Goal: Communication & Community: Answer question/provide support

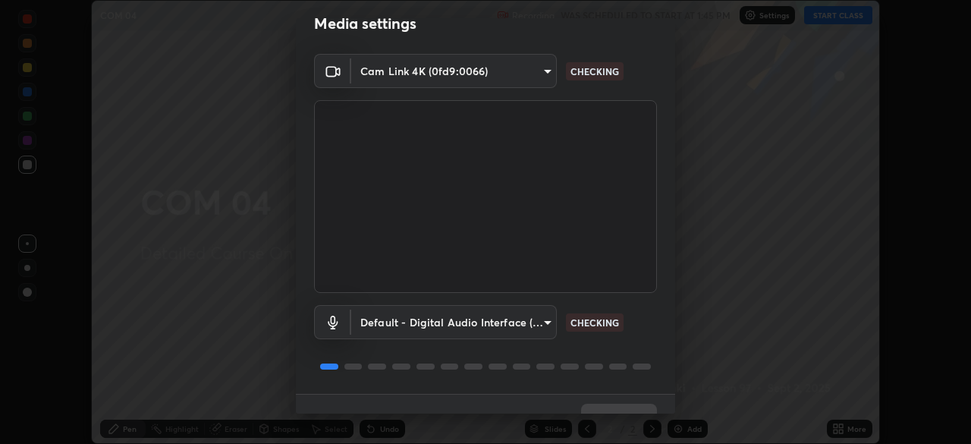
scroll to position [54, 0]
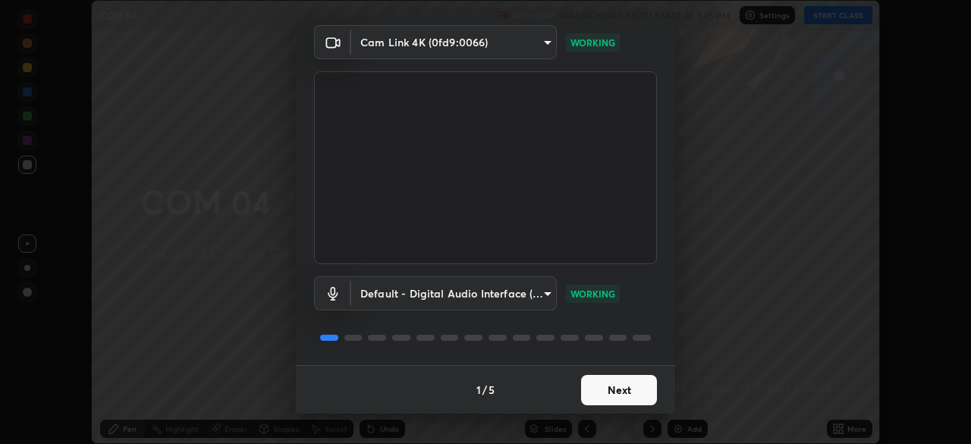
click at [617, 393] on button "Next" at bounding box center [619, 390] width 76 height 30
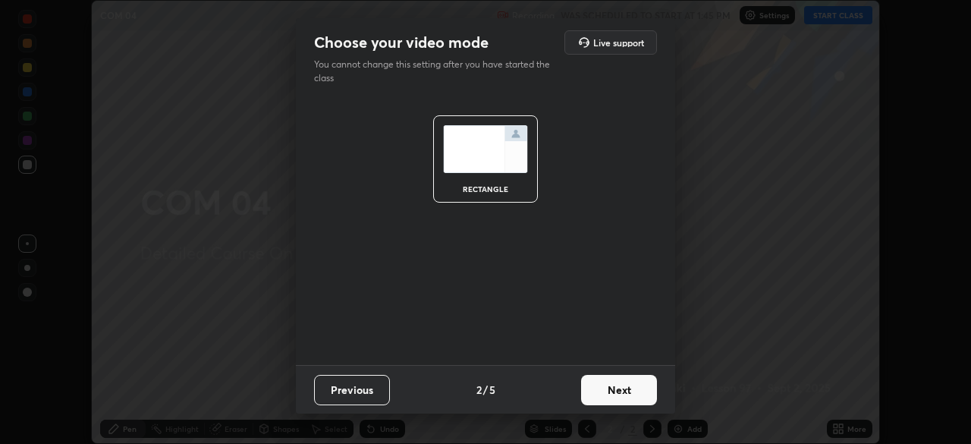
click at [618, 388] on button "Next" at bounding box center [619, 390] width 76 height 30
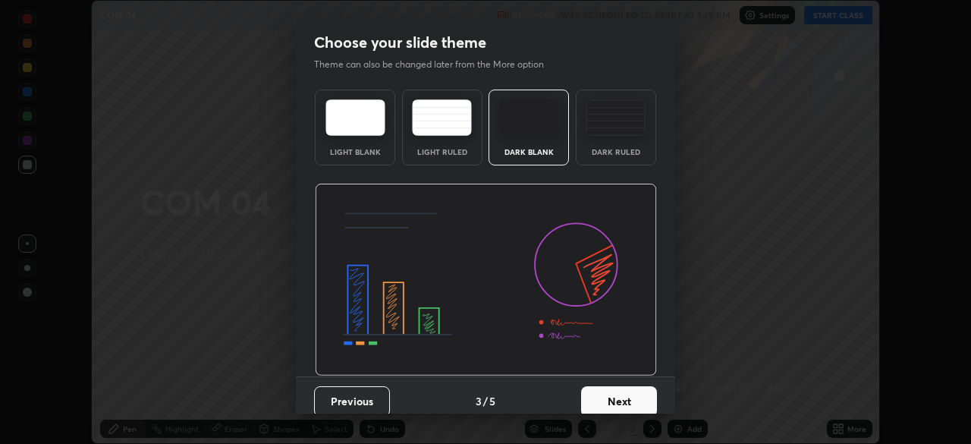
click at [622, 392] on button "Next" at bounding box center [619, 401] width 76 height 30
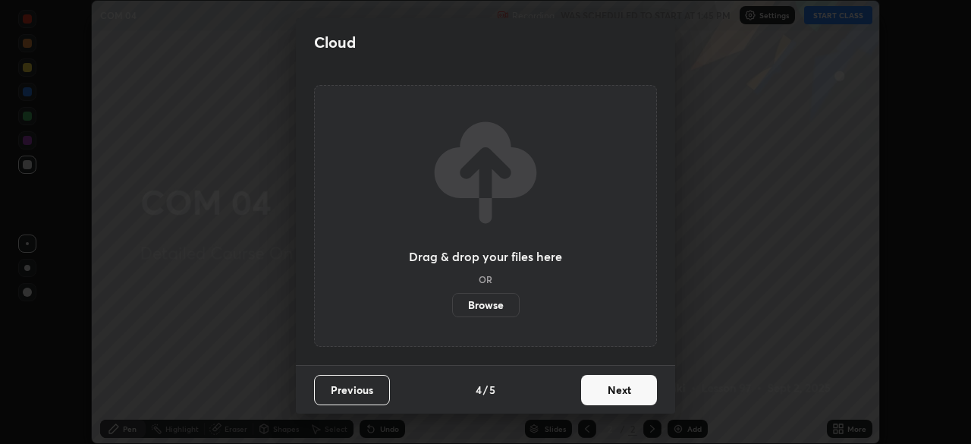
click at [618, 391] on button "Next" at bounding box center [619, 390] width 76 height 30
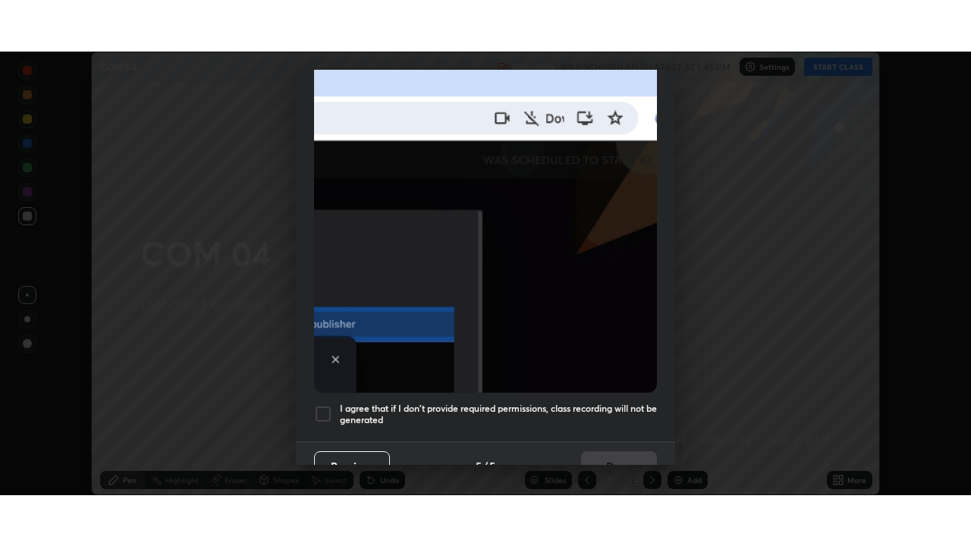
scroll to position [363, 0]
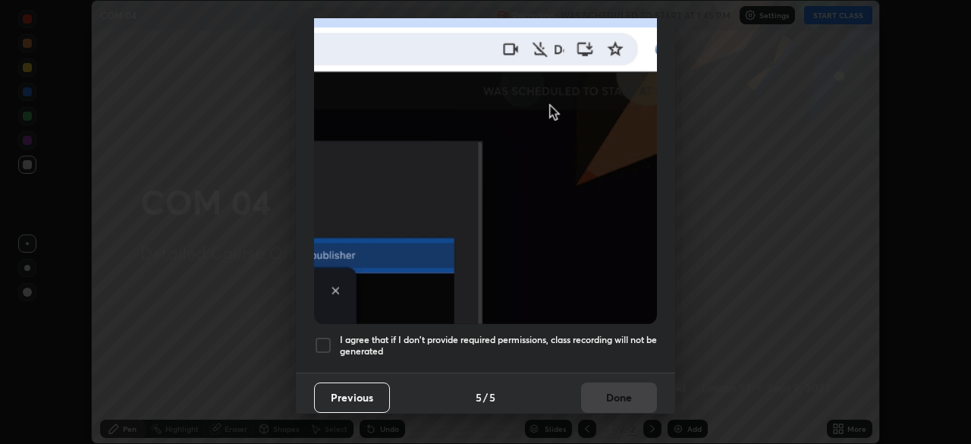
click at [322, 336] on div at bounding box center [323, 345] width 18 height 18
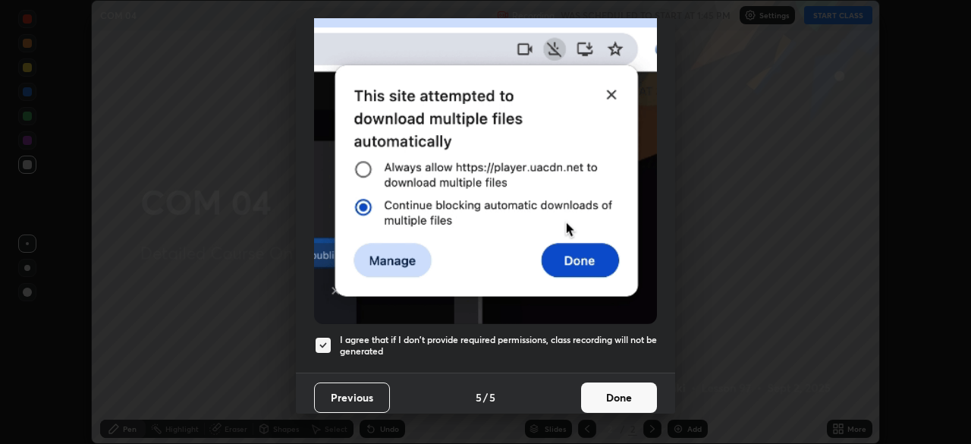
click at [615, 391] on button "Done" at bounding box center [619, 397] width 76 height 30
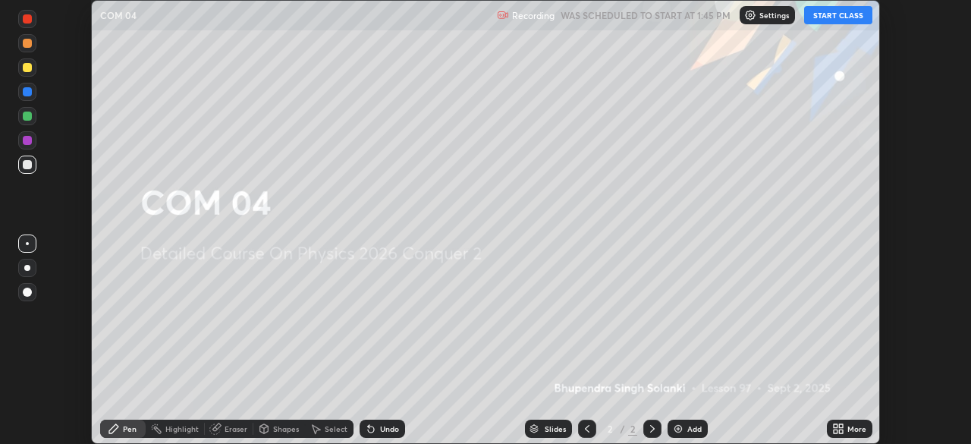
click at [826, 17] on button "START CLASS" at bounding box center [838, 15] width 68 height 18
click at [849, 429] on div "More" at bounding box center [856, 429] width 19 height 8
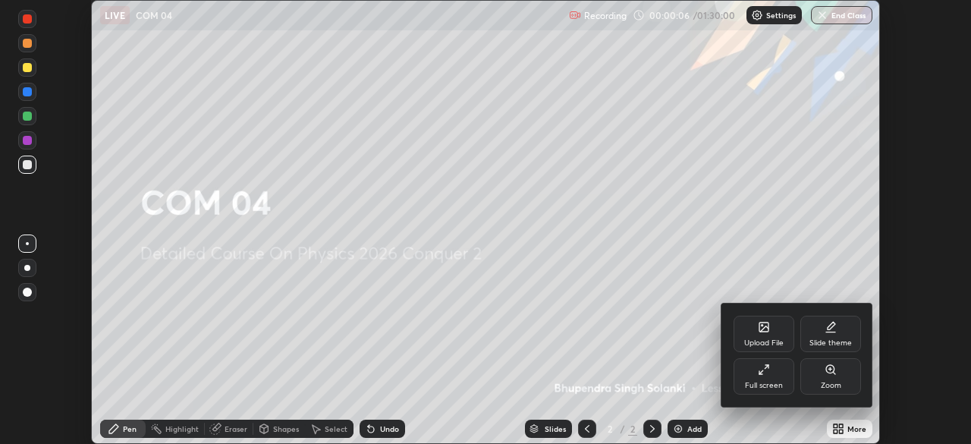
click at [776, 369] on div "Full screen" at bounding box center [764, 376] width 61 height 36
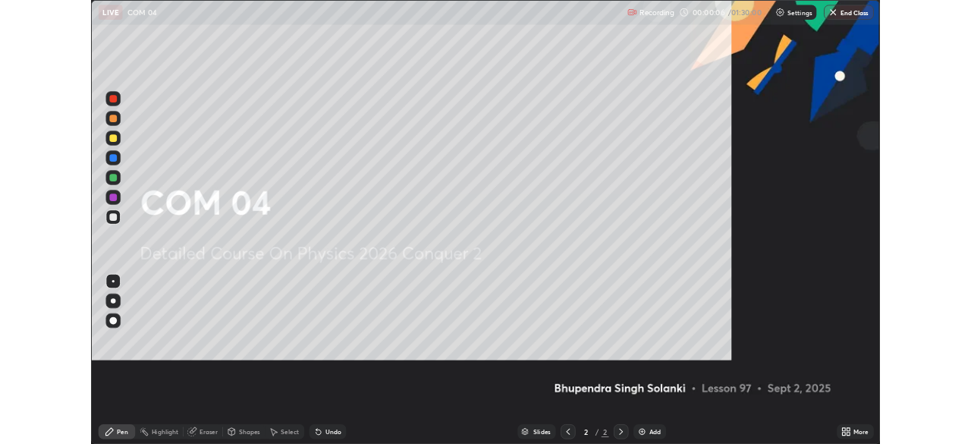
scroll to position [546, 971]
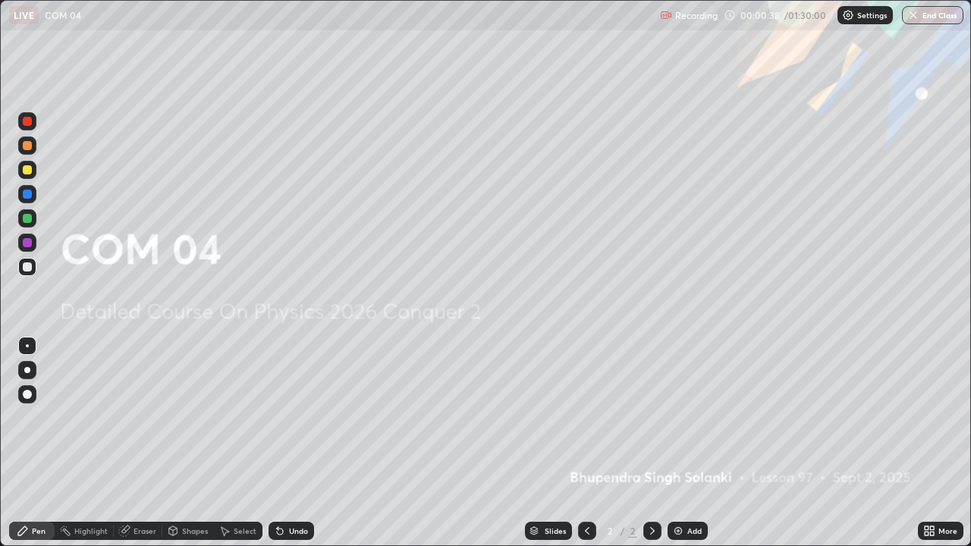
click at [673, 443] on img at bounding box center [678, 531] width 12 height 12
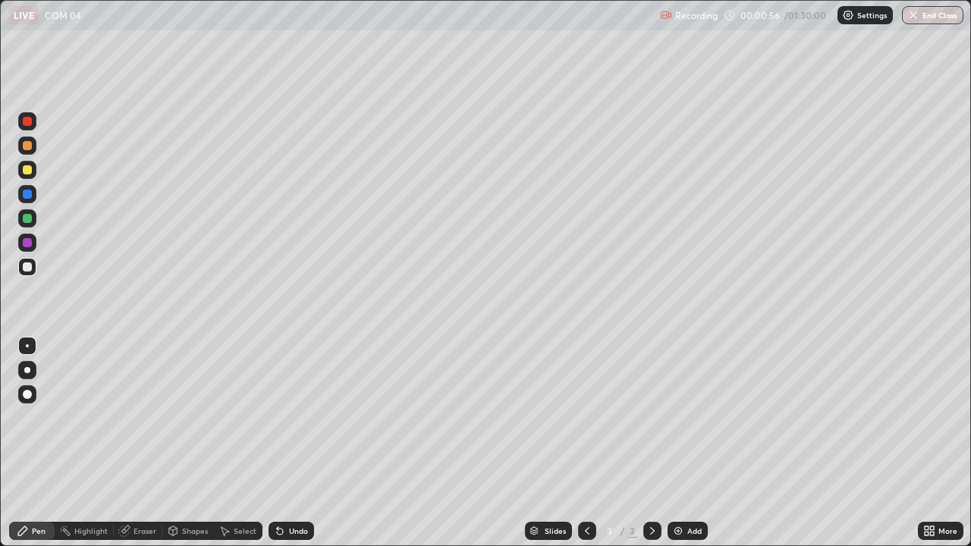
click at [28, 171] on div at bounding box center [27, 169] width 9 height 9
click at [186, 443] on div "Shapes" at bounding box center [195, 531] width 26 height 8
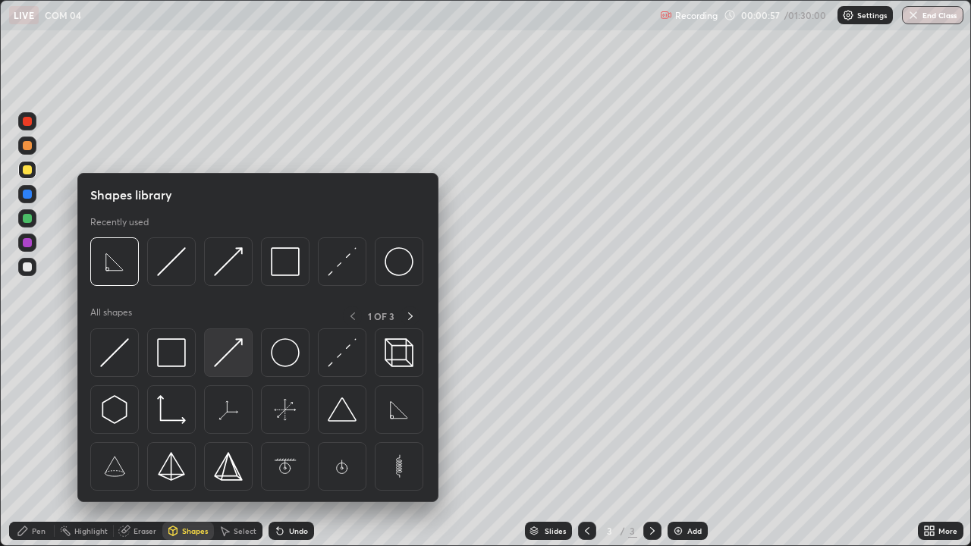
click at [246, 360] on div at bounding box center [228, 352] width 49 height 49
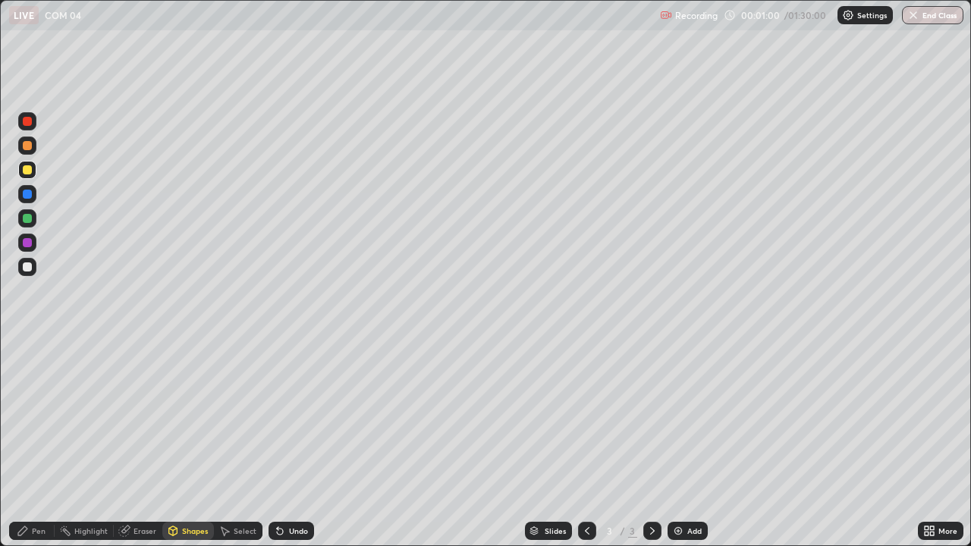
click at [45, 443] on div "Pen" at bounding box center [39, 531] width 14 height 8
click at [29, 196] on div at bounding box center [27, 194] width 9 height 9
click at [294, 443] on div "Undo" at bounding box center [298, 531] width 19 height 8
click at [190, 443] on div "Shapes" at bounding box center [195, 531] width 26 height 8
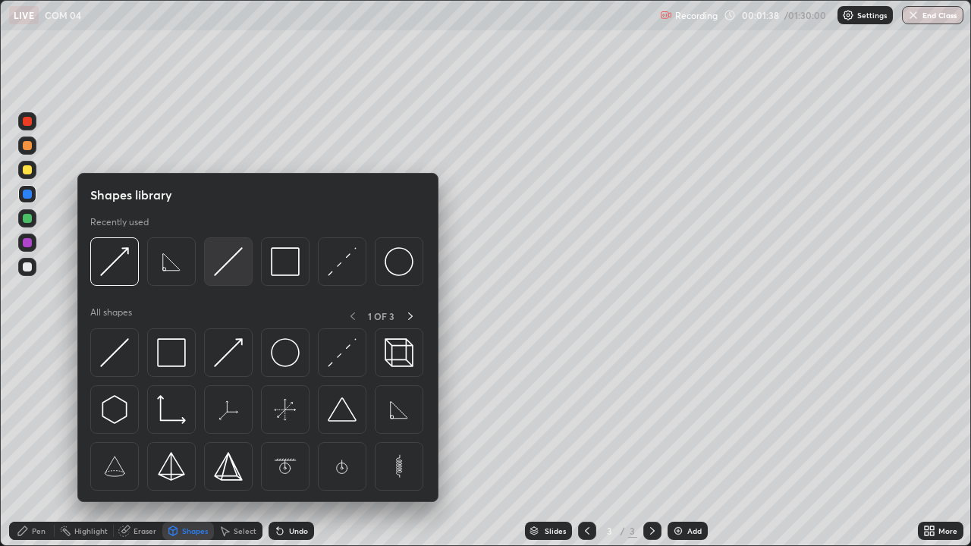
click at [237, 272] on img at bounding box center [228, 261] width 29 height 29
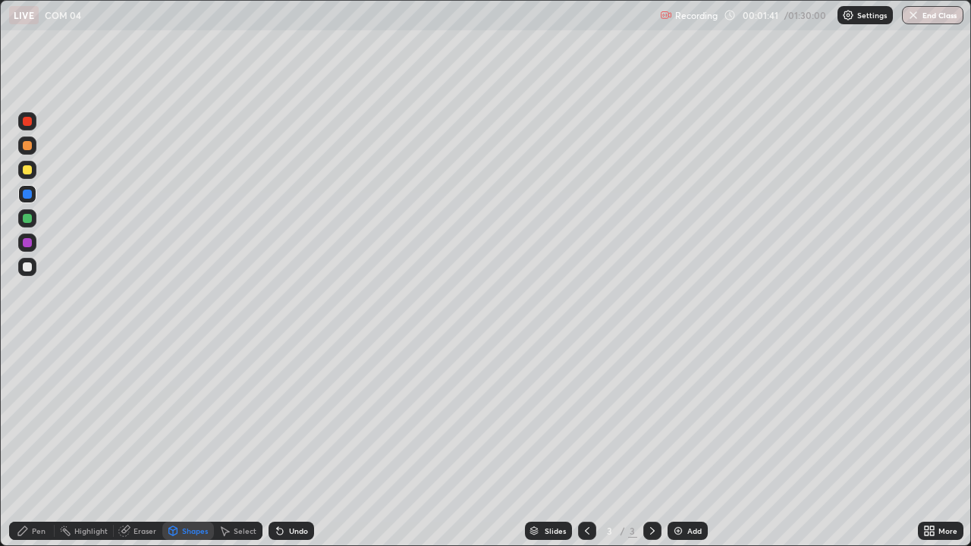
click at [28, 266] on div at bounding box center [27, 266] width 9 height 9
click at [186, 443] on div "Shapes" at bounding box center [195, 531] width 26 height 8
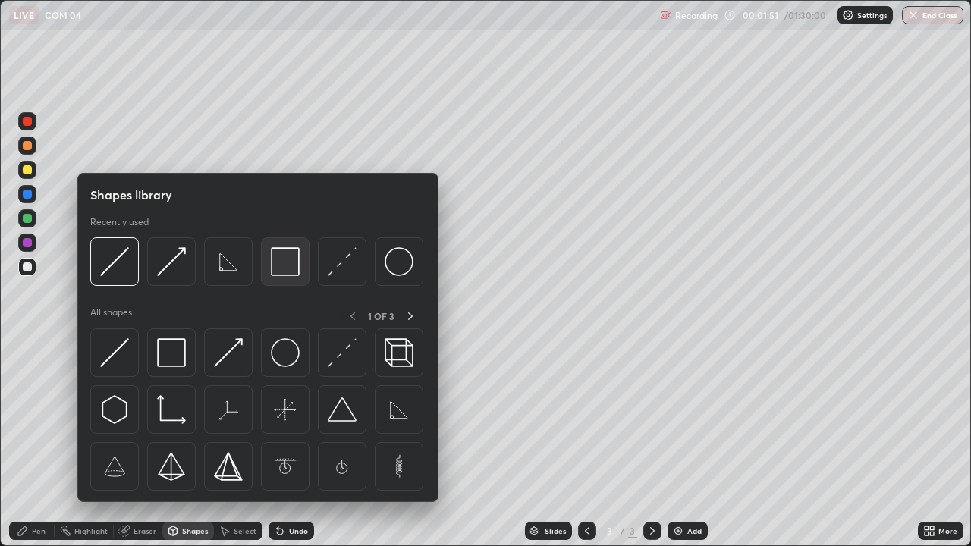
click at [285, 269] on img at bounding box center [285, 261] width 29 height 29
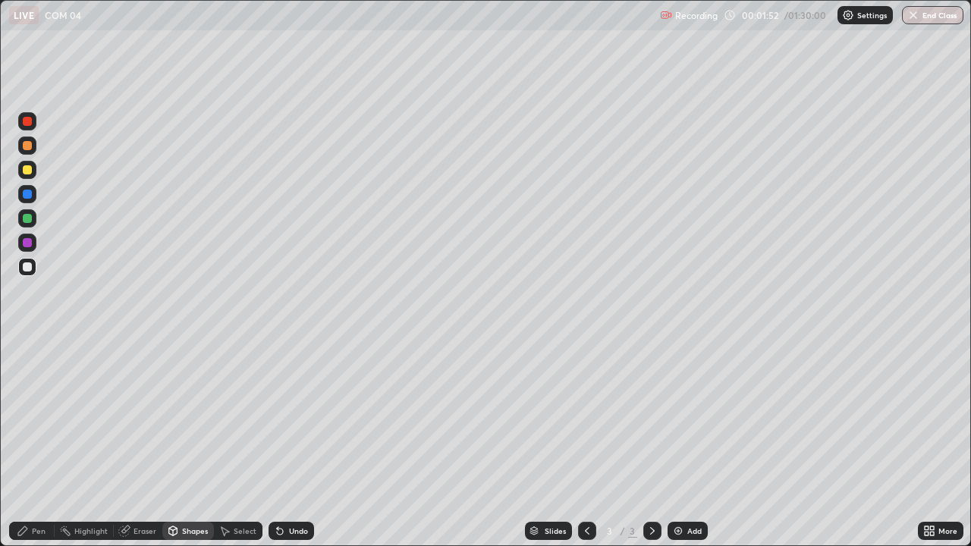
click at [27, 197] on div at bounding box center [27, 194] width 9 height 9
click at [296, 443] on div "Undo" at bounding box center [298, 531] width 19 height 8
click at [40, 443] on div "Pen" at bounding box center [32, 531] width 46 height 18
click at [30, 264] on div at bounding box center [27, 266] width 9 height 9
click at [24, 197] on div at bounding box center [27, 194] width 9 height 9
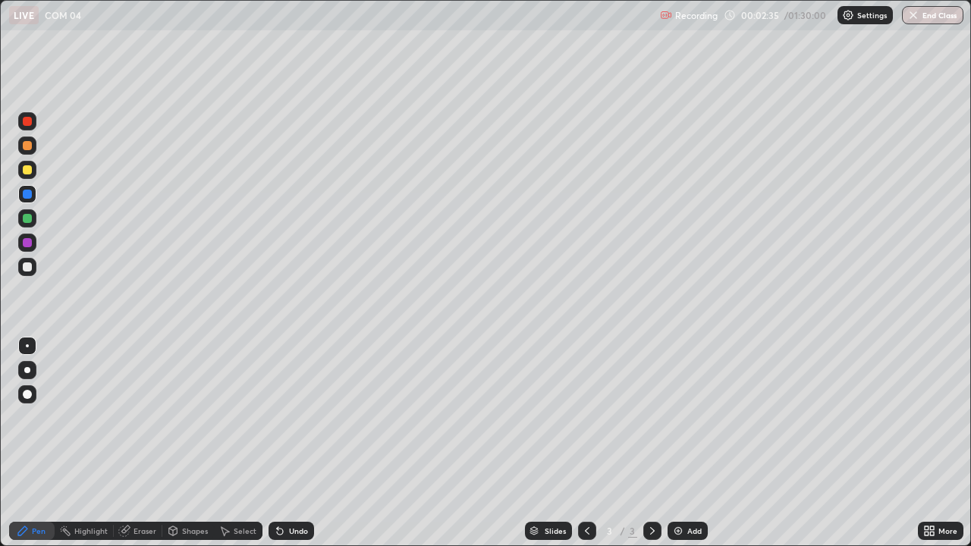
click at [292, 443] on div "Undo" at bounding box center [298, 531] width 19 height 8
click at [294, 443] on div "Undo" at bounding box center [298, 531] width 19 height 8
click at [293, 443] on div "Undo" at bounding box center [298, 531] width 19 height 8
click at [292, 443] on div "Undo" at bounding box center [298, 531] width 19 height 8
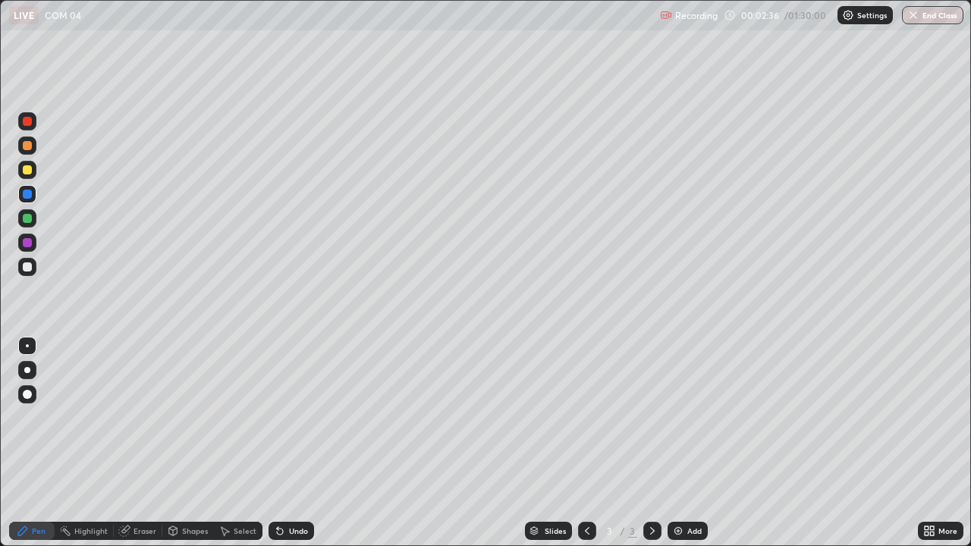
click at [291, 443] on div "Undo" at bounding box center [298, 531] width 19 height 8
click at [293, 443] on div "Undo" at bounding box center [298, 531] width 19 height 8
click at [294, 443] on div "Undo" at bounding box center [298, 531] width 19 height 8
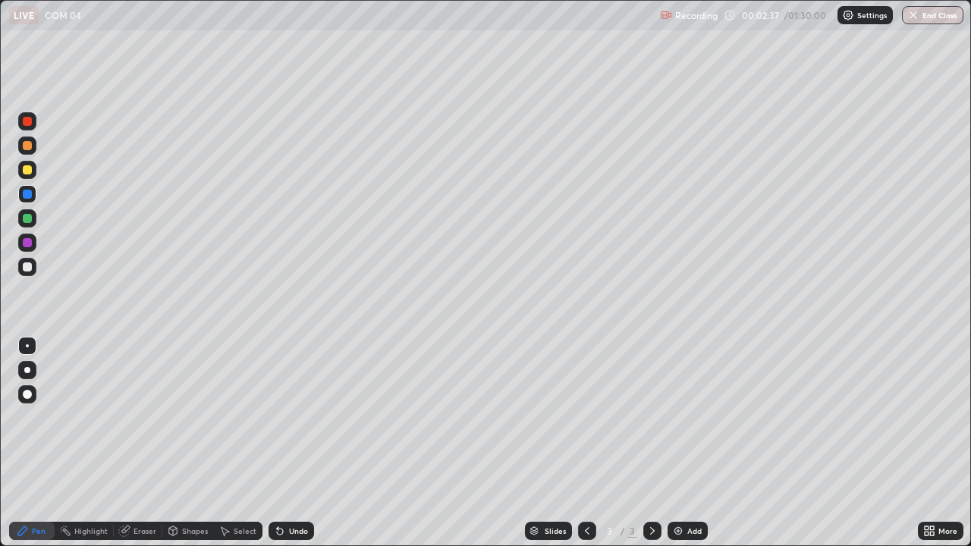
click at [294, 443] on div "Undo" at bounding box center [298, 531] width 19 height 8
click at [292, 443] on div "Undo" at bounding box center [298, 531] width 19 height 8
click at [28, 195] on div at bounding box center [27, 194] width 9 height 9
click at [33, 265] on div at bounding box center [27, 267] width 18 height 18
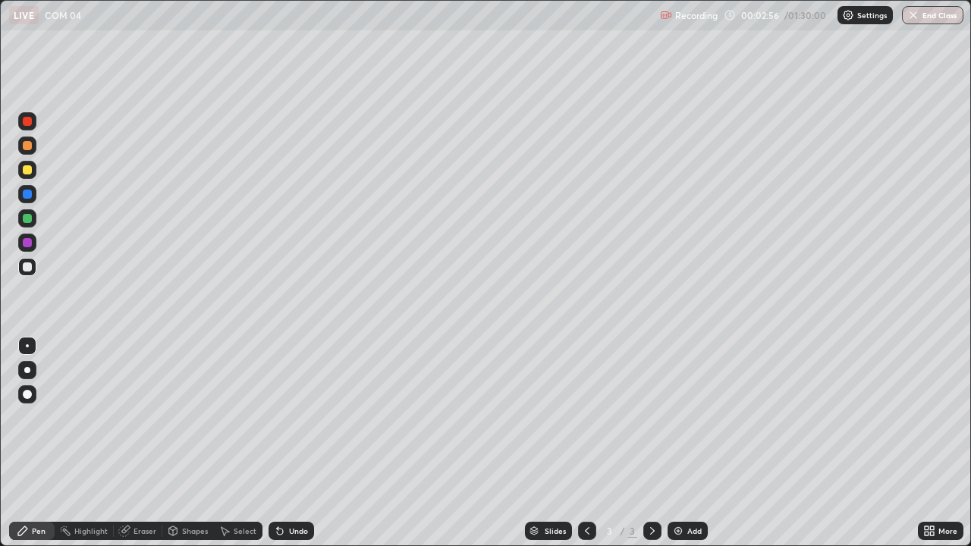
click at [291, 443] on div "Undo" at bounding box center [298, 531] width 19 height 8
click at [297, 443] on div "Undo" at bounding box center [292, 531] width 46 height 18
click at [24, 194] on div at bounding box center [27, 194] width 9 height 9
click at [29, 164] on div at bounding box center [27, 170] width 18 height 18
click at [190, 443] on div "Shapes" at bounding box center [195, 531] width 26 height 8
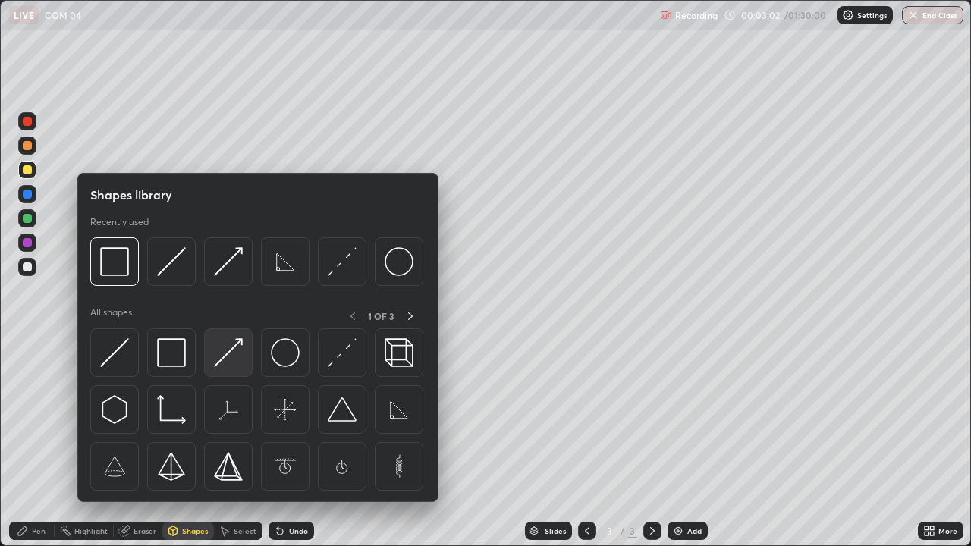
click at [237, 347] on img at bounding box center [228, 352] width 29 height 29
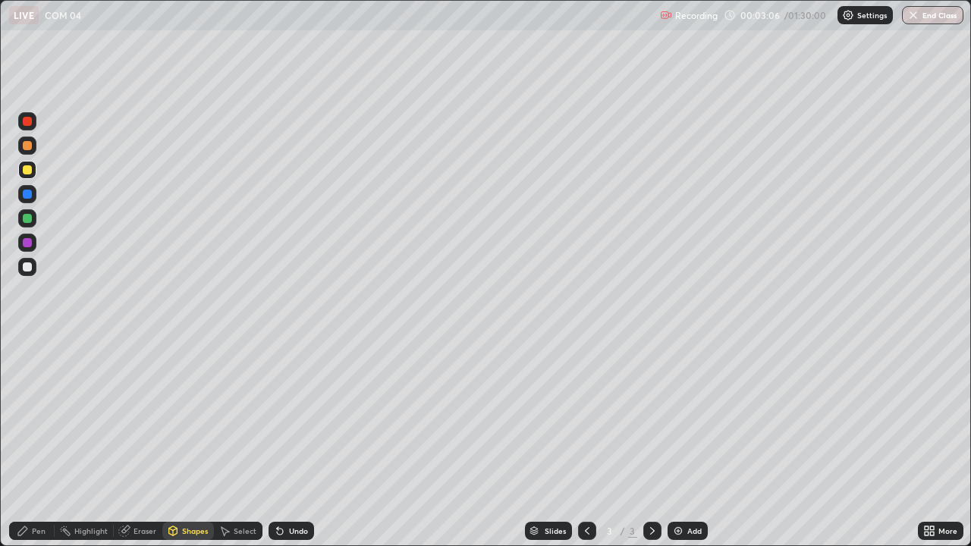
click at [42, 443] on div "Pen" at bounding box center [39, 531] width 14 height 8
click at [27, 244] on div at bounding box center [27, 242] width 9 height 9
click at [25, 244] on div at bounding box center [27, 242] width 9 height 9
click at [30, 218] on div at bounding box center [27, 218] width 9 height 9
click at [184, 443] on div "Shapes" at bounding box center [195, 531] width 26 height 8
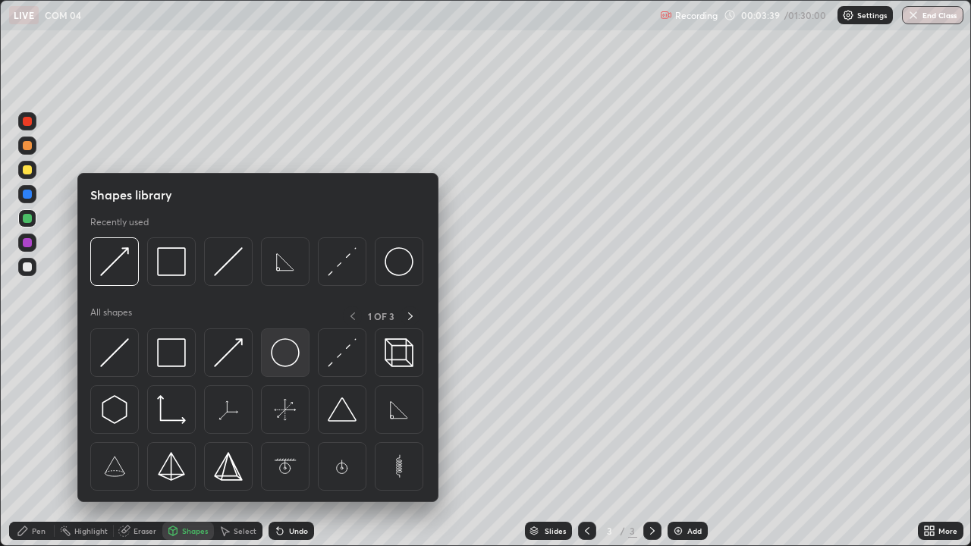
click at [278, 368] on div at bounding box center [285, 352] width 49 height 49
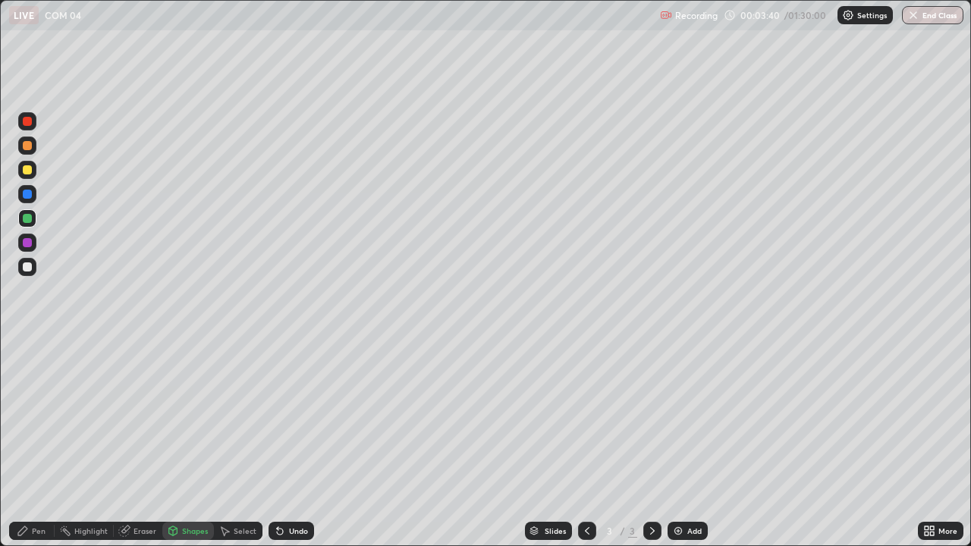
click at [28, 148] on div at bounding box center [27, 145] width 9 height 9
click at [42, 443] on div "Pen" at bounding box center [39, 531] width 14 height 8
click at [34, 174] on div at bounding box center [27, 170] width 18 height 18
click at [190, 443] on div "Shapes" at bounding box center [188, 531] width 52 height 18
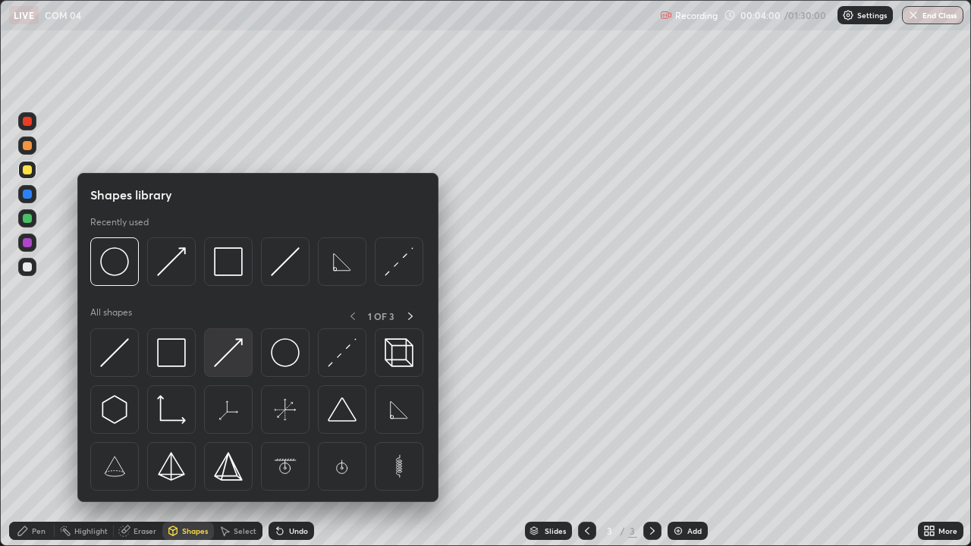
click at [231, 354] on img at bounding box center [228, 352] width 29 height 29
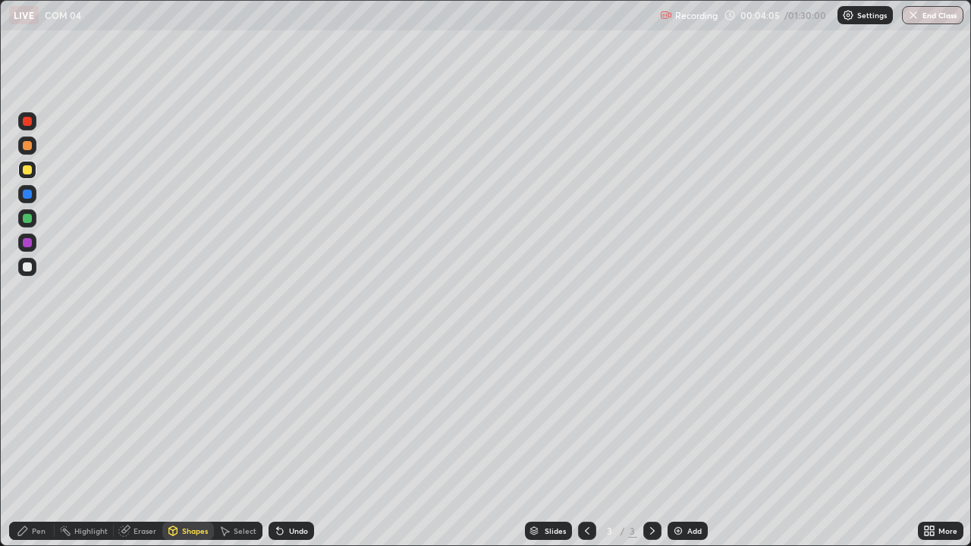
click at [25, 222] on div at bounding box center [27, 218] width 9 height 9
click at [43, 443] on div "Pen" at bounding box center [39, 531] width 14 height 8
click at [183, 443] on div "Shapes" at bounding box center [195, 531] width 26 height 8
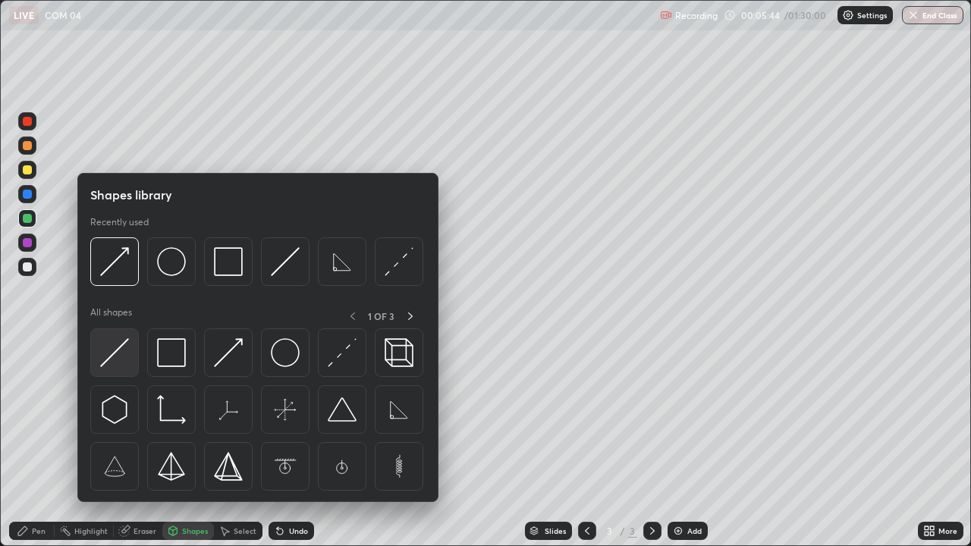
click at [122, 356] on img at bounding box center [114, 352] width 29 height 29
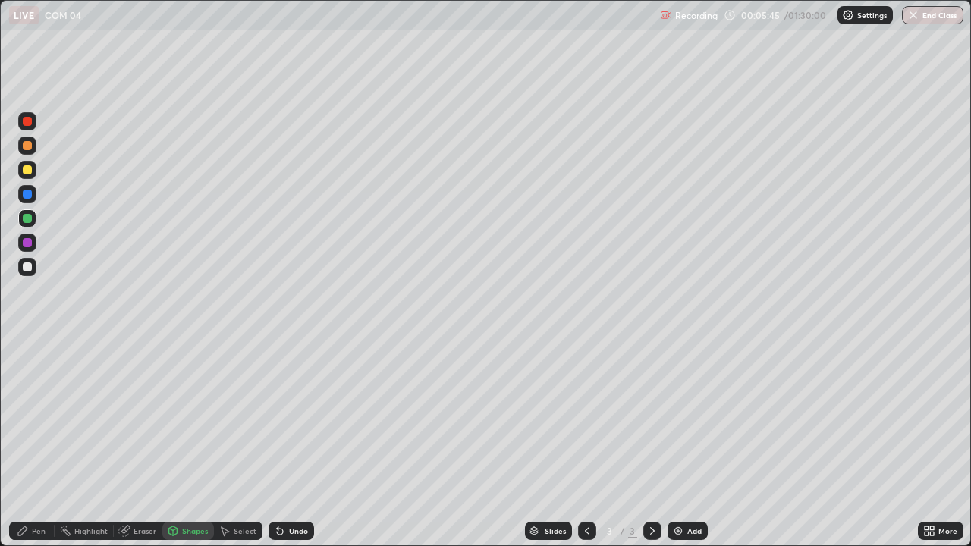
click at [27, 246] on div at bounding box center [27, 242] width 9 height 9
click at [33, 443] on div "Pen" at bounding box center [39, 531] width 14 height 8
click at [183, 443] on div "Shapes" at bounding box center [188, 531] width 52 height 18
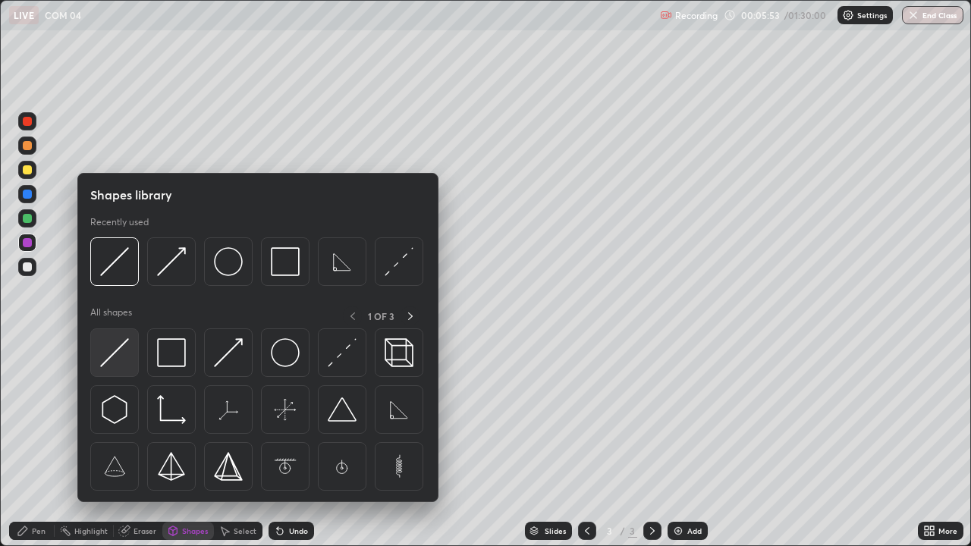
click at [123, 366] on img at bounding box center [114, 352] width 29 height 29
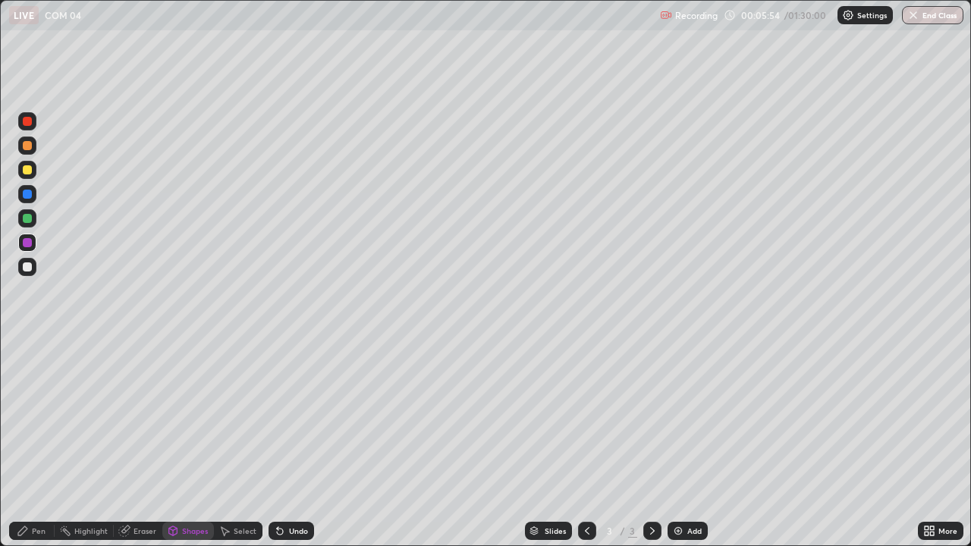
click at [27, 268] on div at bounding box center [27, 266] width 9 height 9
click at [277, 443] on icon at bounding box center [280, 532] width 6 height 6
click at [171, 443] on icon at bounding box center [173, 530] width 8 height 2
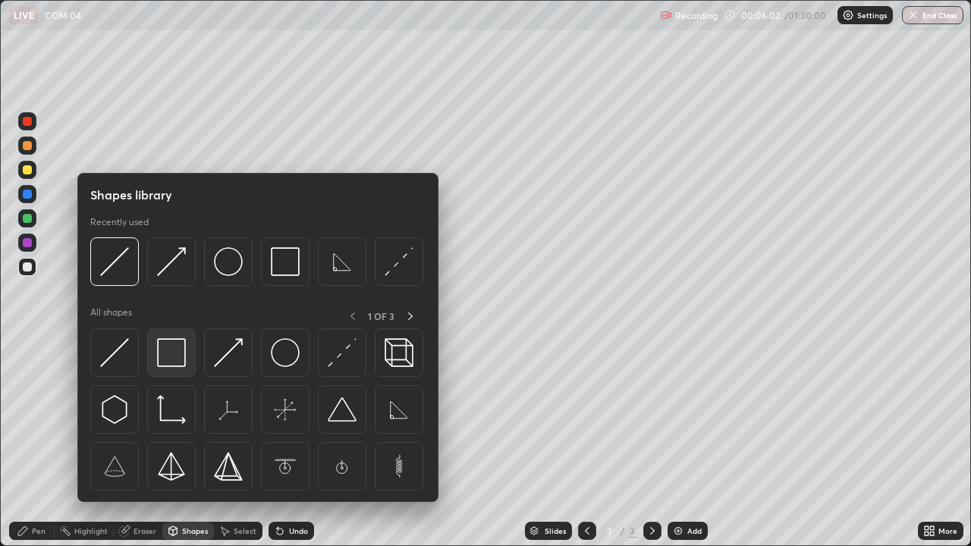
click at [183, 364] on img at bounding box center [171, 352] width 29 height 29
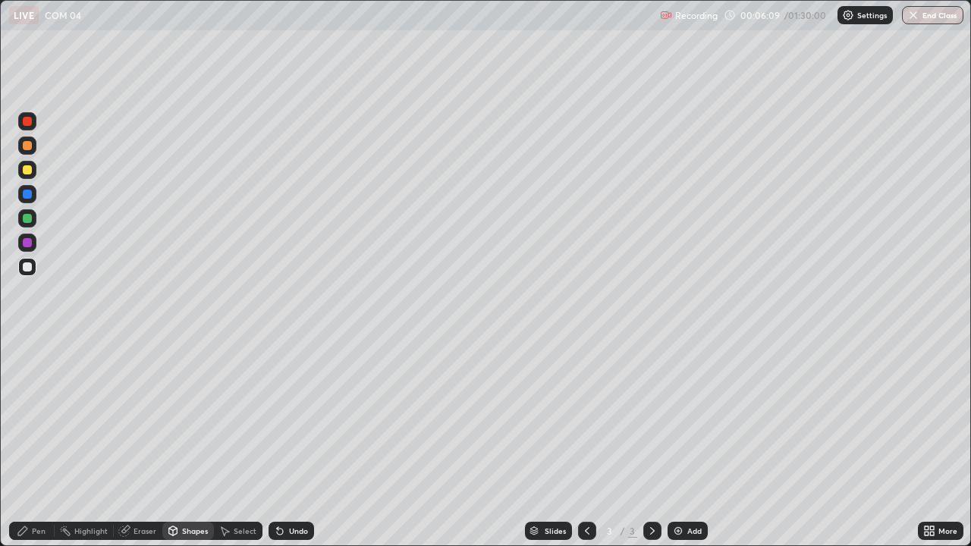
click at [277, 443] on icon at bounding box center [280, 532] width 6 height 6
click at [289, 443] on div "Undo" at bounding box center [298, 531] width 19 height 8
click at [185, 443] on div "Shapes" at bounding box center [195, 531] width 26 height 8
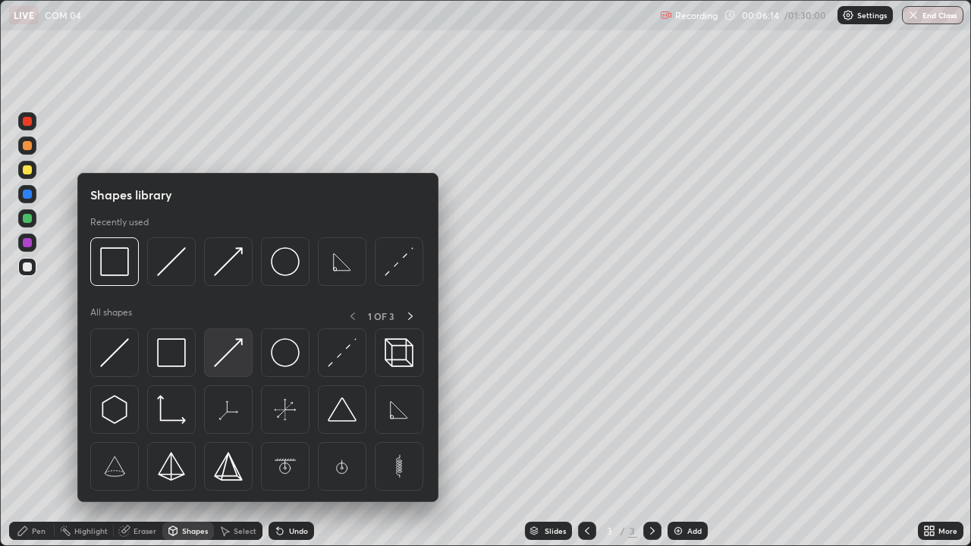
click at [232, 364] on img at bounding box center [228, 352] width 29 height 29
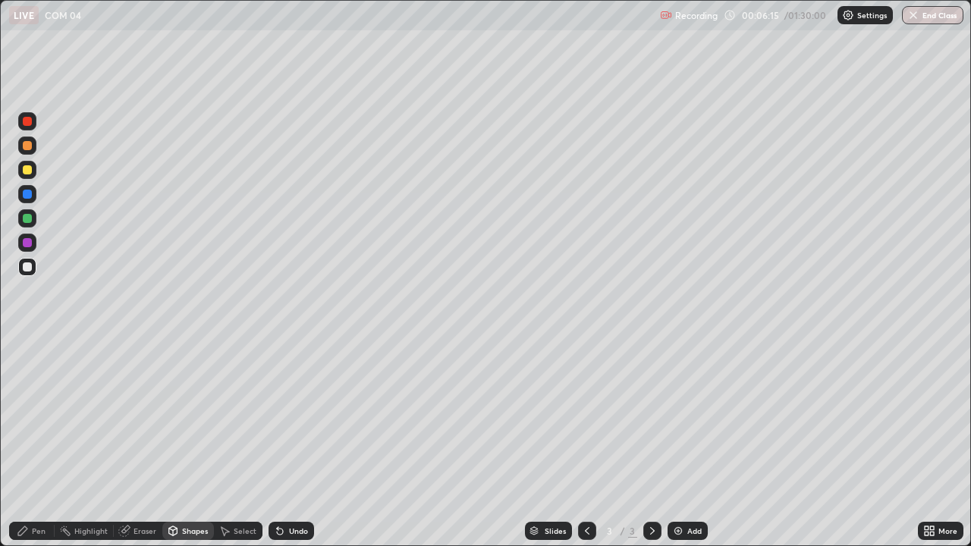
click at [187, 443] on div "Shapes" at bounding box center [188, 531] width 52 height 18
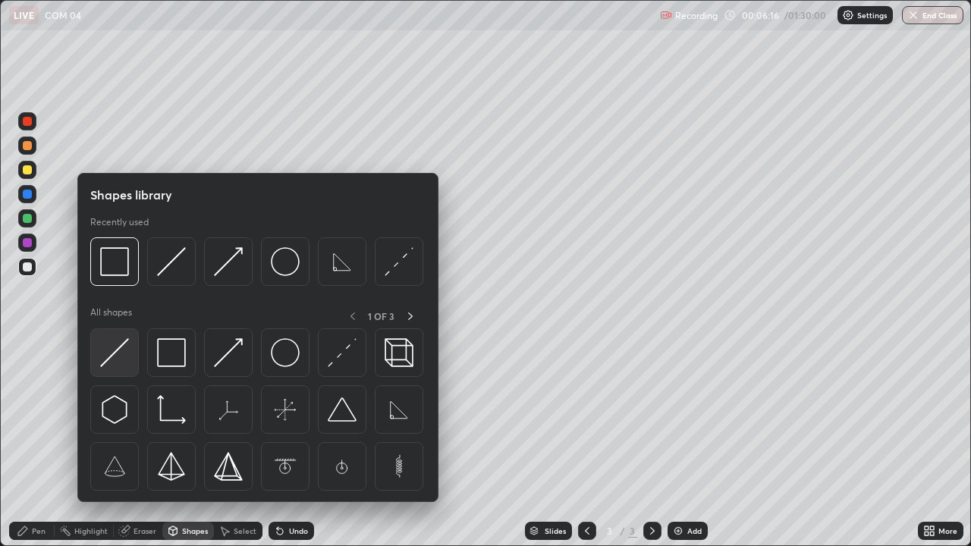
click at [129, 366] on img at bounding box center [114, 352] width 29 height 29
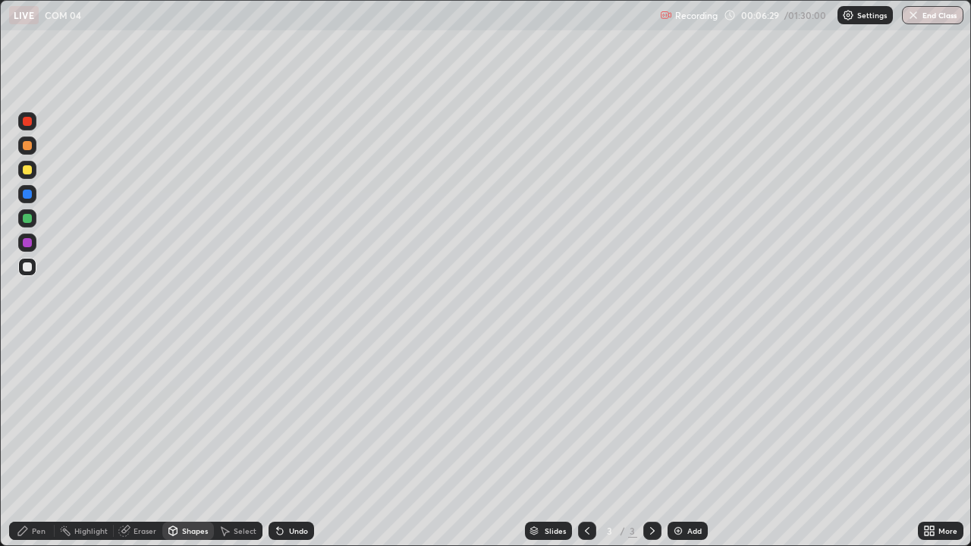
click at [289, 443] on div "Undo" at bounding box center [298, 531] width 19 height 8
click at [290, 443] on div "Undo" at bounding box center [298, 531] width 19 height 8
click at [39, 443] on div "Pen" at bounding box center [39, 531] width 14 height 8
click at [193, 443] on div "Shapes" at bounding box center [195, 531] width 26 height 8
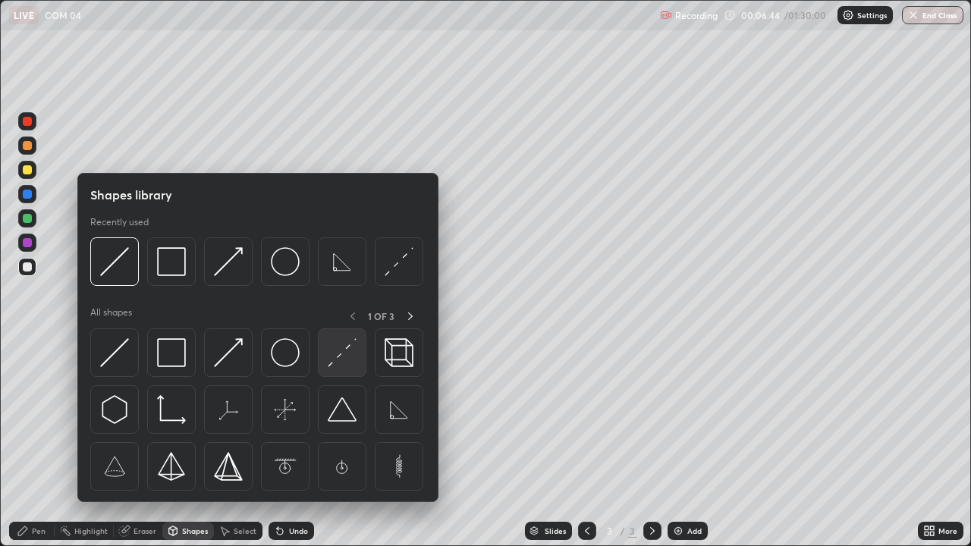
click at [335, 360] on img at bounding box center [342, 352] width 29 height 29
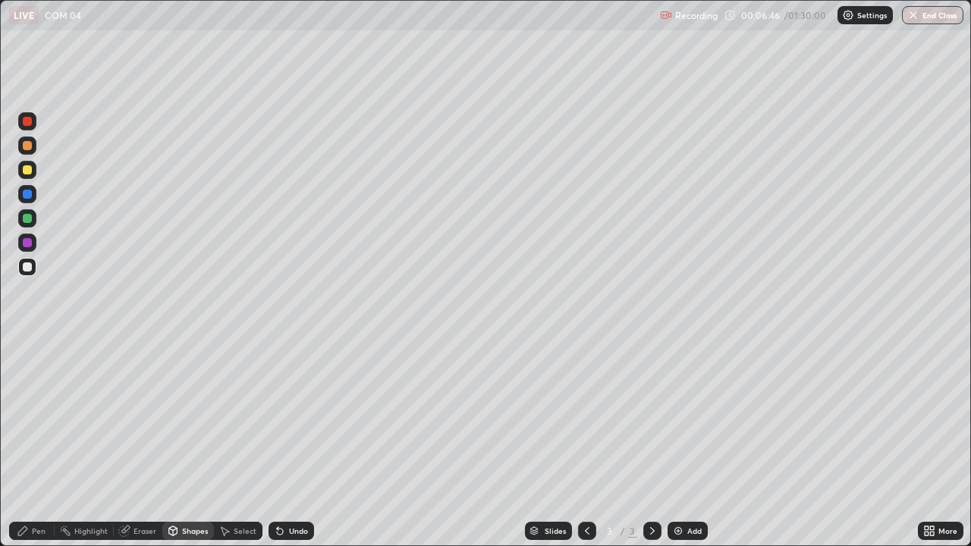
click at [28, 193] on div at bounding box center [27, 194] width 9 height 9
click at [25, 265] on div at bounding box center [27, 266] width 9 height 9
click at [30, 171] on div at bounding box center [27, 169] width 9 height 9
click at [288, 443] on div "Undo" at bounding box center [292, 531] width 46 height 18
click at [49, 443] on div "Pen" at bounding box center [32, 531] width 46 height 18
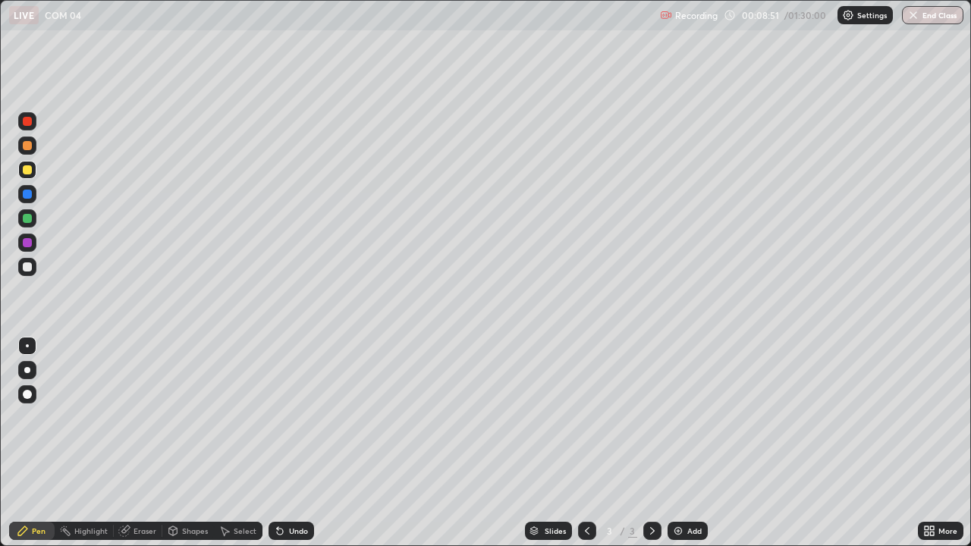
click at [30, 145] on div at bounding box center [27, 145] width 9 height 9
click at [185, 443] on div "Shapes" at bounding box center [195, 531] width 26 height 8
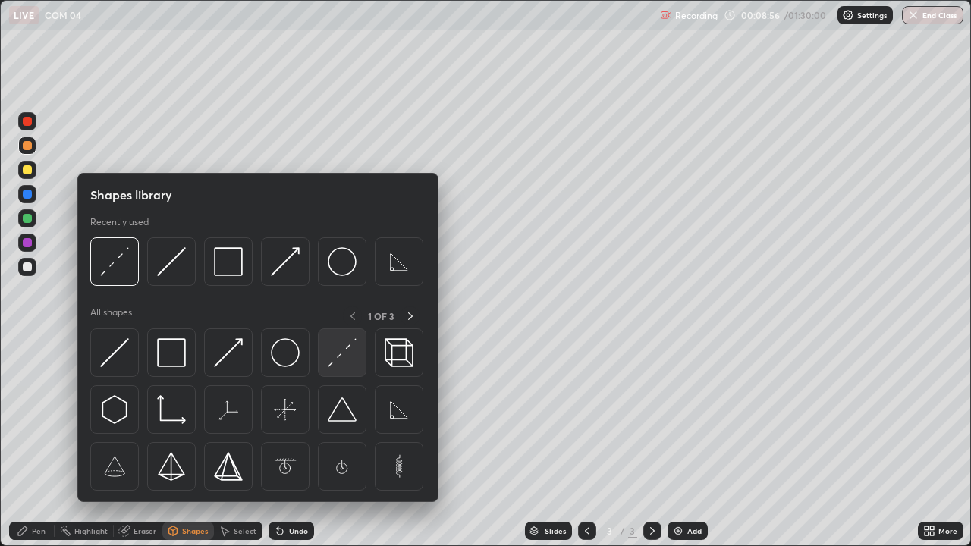
click at [345, 365] on img at bounding box center [342, 352] width 29 height 29
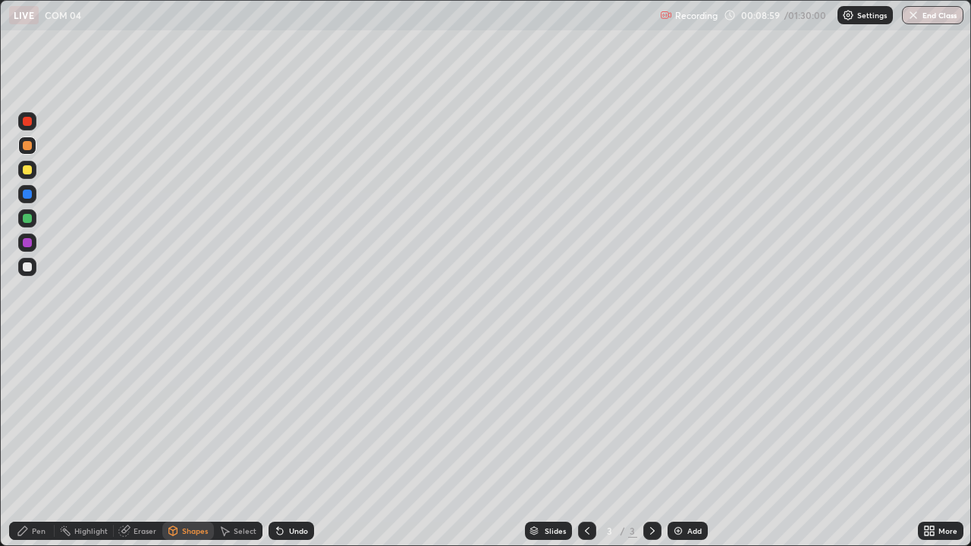
click at [24, 218] on div at bounding box center [27, 218] width 9 height 9
click at [46, 443] on div "Pen" at bounding box center [32, 531] width 46 height 18
click at [192, 443] on div "Shapes" at bounding box center [195, 531] width 26 height 8
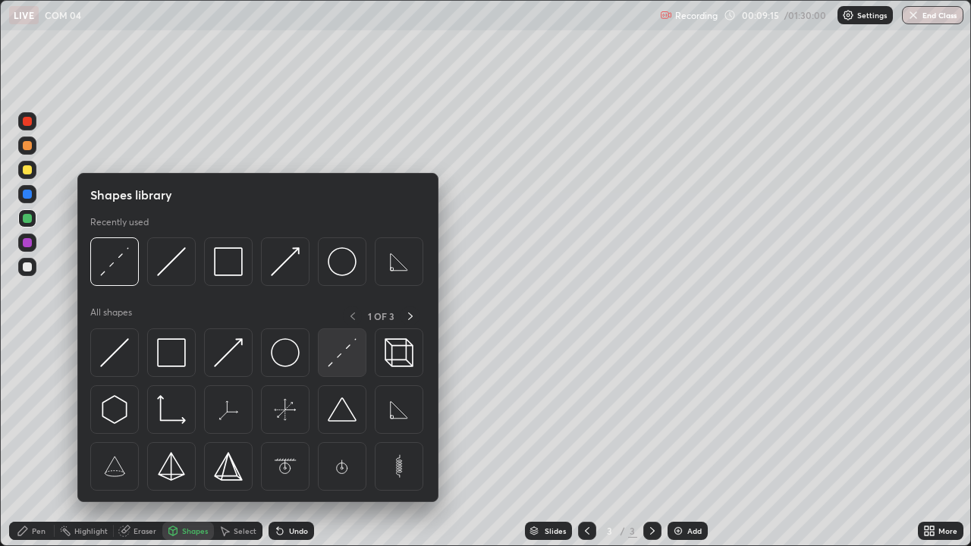
click at [332, 364] on img at bounding box center [342, 352] width 29 height 29
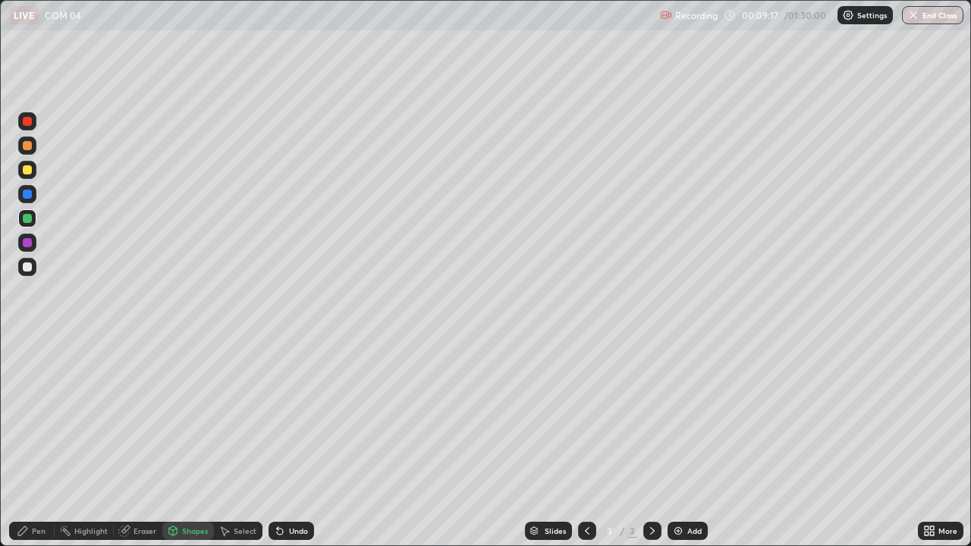
click at [30, 196] on div at bounding box center [27, 194] width 9 height 9
click at [25, 266] on div at bounding box center [27, 266] width 9 height 9
click at [27, 147] on div at bounding box center [27, 145] width 9 height 9
click at [288, 443] on div "Undo" at bounding box center [292, 531] width 46 height 18
click at [278, 443] on icon at bounding box center [280, 532] width 6 height 6
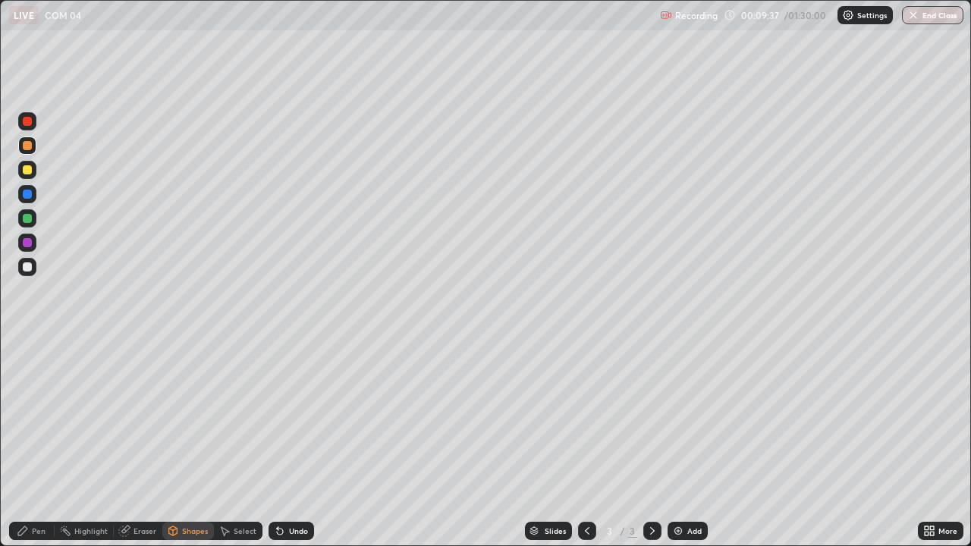
click at [26, 172] on div at bounding box center [27, 169] width 9 height 9
click at [27, 125] on div at bounding box center [27, 121] width 9 height 9
click at [192, 443] on div "Shapes" at bounding box center [195, 531] width 26 height 8
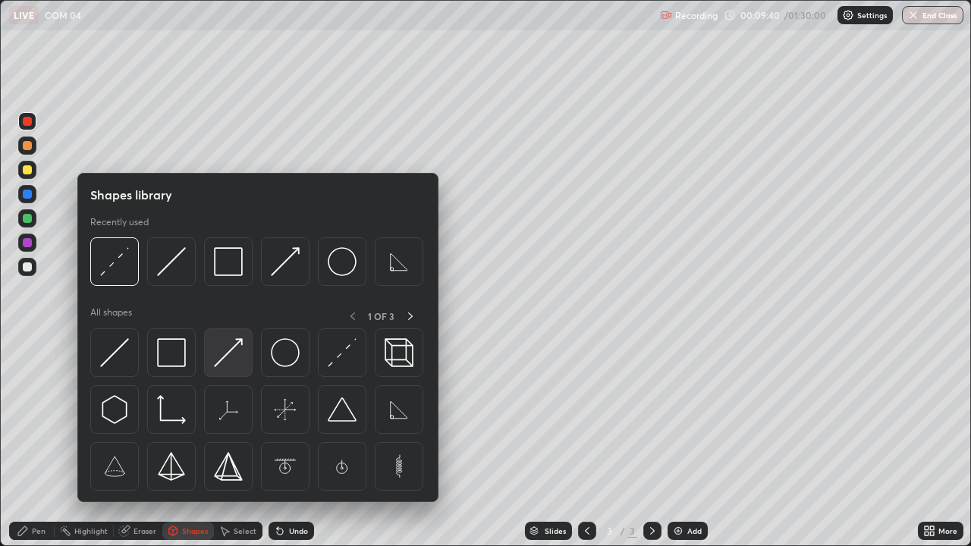
click at [226, 366] on img at bounding box center [228, 352] width 29 height 29
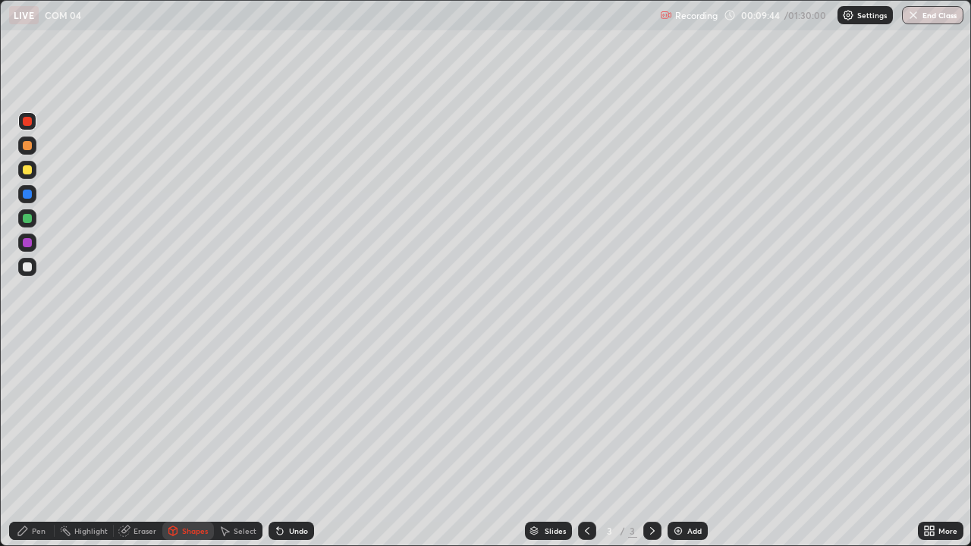
click at [35, 443] on div "Pen" at bounding box center [39, 531] width 14 height 8
click at [30, 218] on div at bounding box center [27, 218] width 9 height 9
click at [690, 443] on div "Add" at bounding box center [694, 531] width 14 height 8
click at [23, 268] on div at bounding box center [27, 266] width 9 height 9
click at [20, 377] on div at bounding box center [27, 370] width 18 height 18
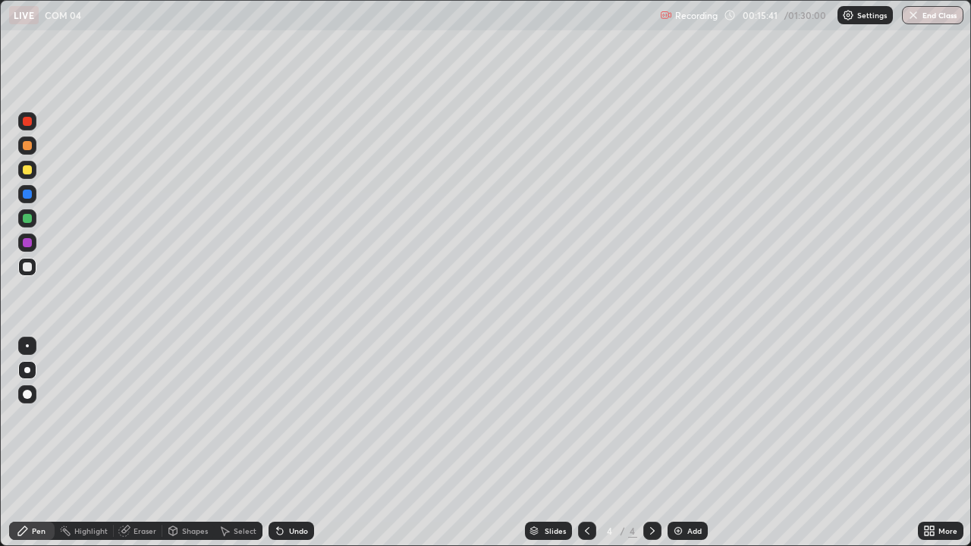
click at [583, 443] on icon at bounding box center [587, 531] width 12 height 12
click at [652, 443] on icon at bounding box center [652, 531] width 12 height 12
click at [586, 443] on icon at bounding box center [587, 531] width 12 height 12
click at [649, 443] on icon at bounding box center [652, 531] width 12 height 12
click at [690, 443] on div "Add" at bounding box center [694, 531] width 14 height 8
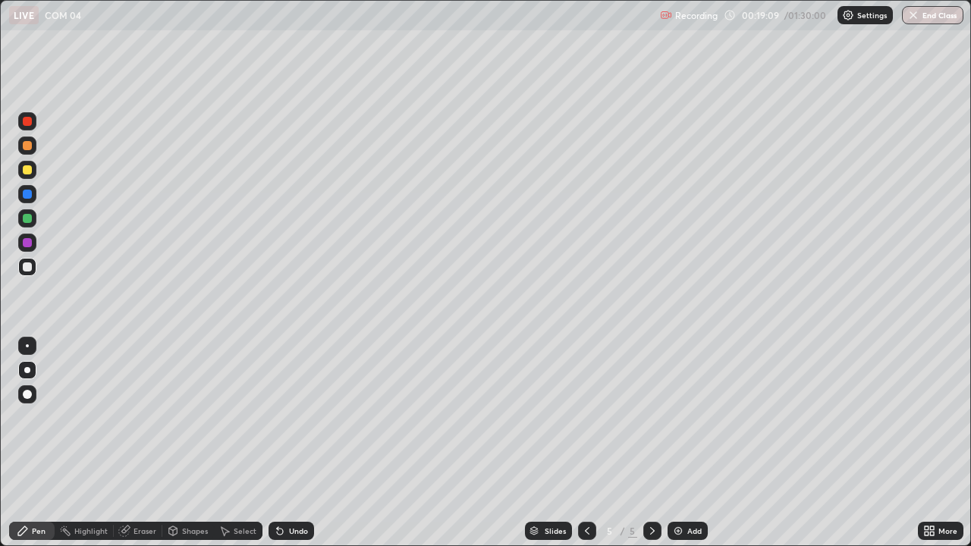
click at [24, 267] on div at bounding box center [27, 266] width 9 height 9
click at [294, 443] on div "Undo" at bounding box center [298, 531] width 19 height 8
click at [289, 443] on div "Undo" at bounding box center [298, 531] width 19 height 8
click at [31, 149] on div at bounding box center [27, 146] width 18 height 18
click at [28, 123] on div at bounding box center [27, 121] width 9 height 9
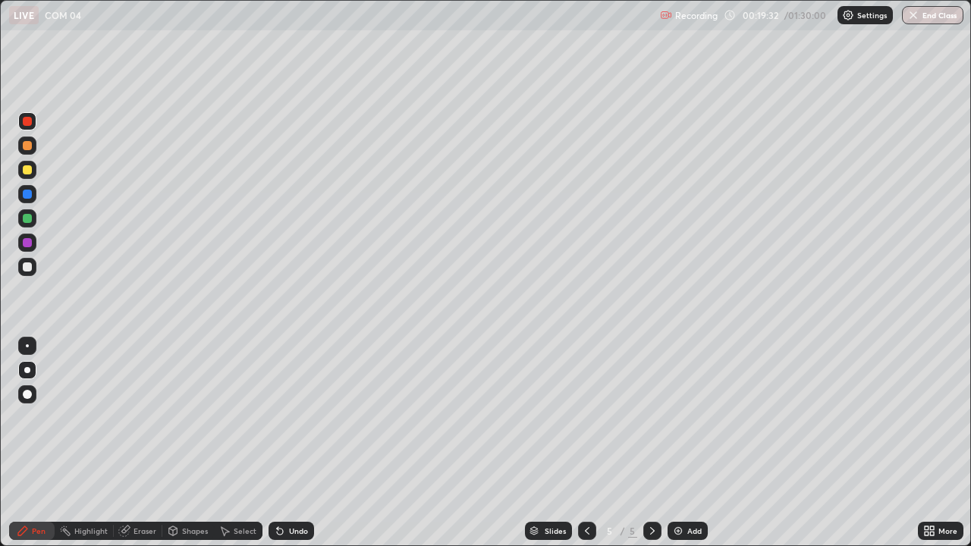
click at [28, 194] on div at bounding box center [27, 194] width 9 height 9
click at [30, 220] on div at bounding box center [27, 218] width 9 height 9
click at [28, 273] on div at bounding box center [27, 267] width 18 height 18
click at [29, 219] on div at bounding box center [27, 218] width 9 height 9
click at [28, 170] on div at bounding box center [27, 169] width 9 height 9
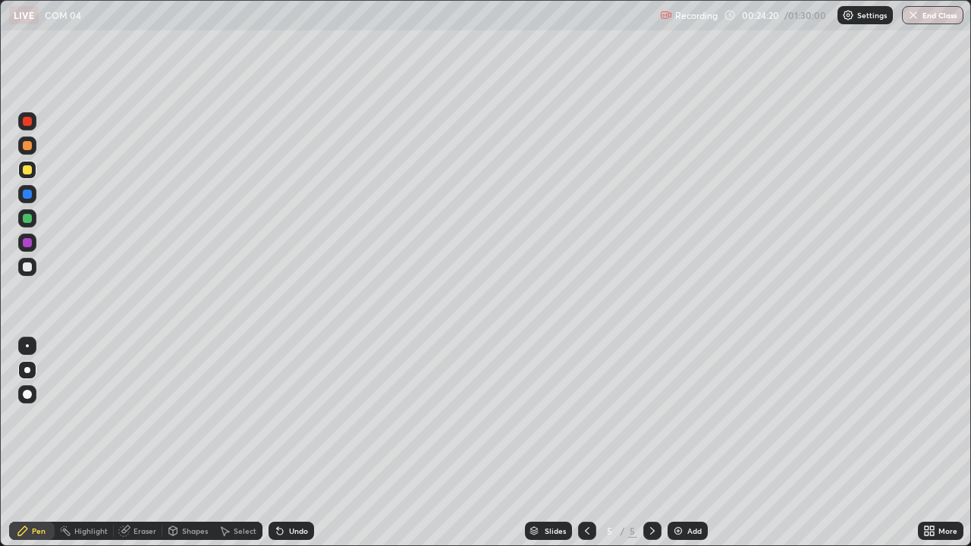
click at [189, 443] on div "Shapes" at bounding box center [195, 531] width 26 height 8
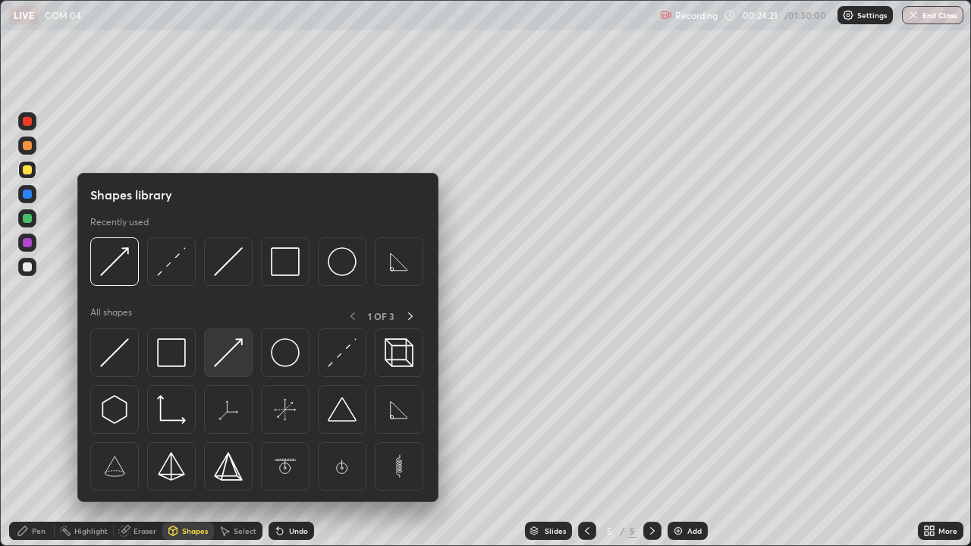
click at [234, 365] on img at bounding box center [228, 352] width 29 height 29
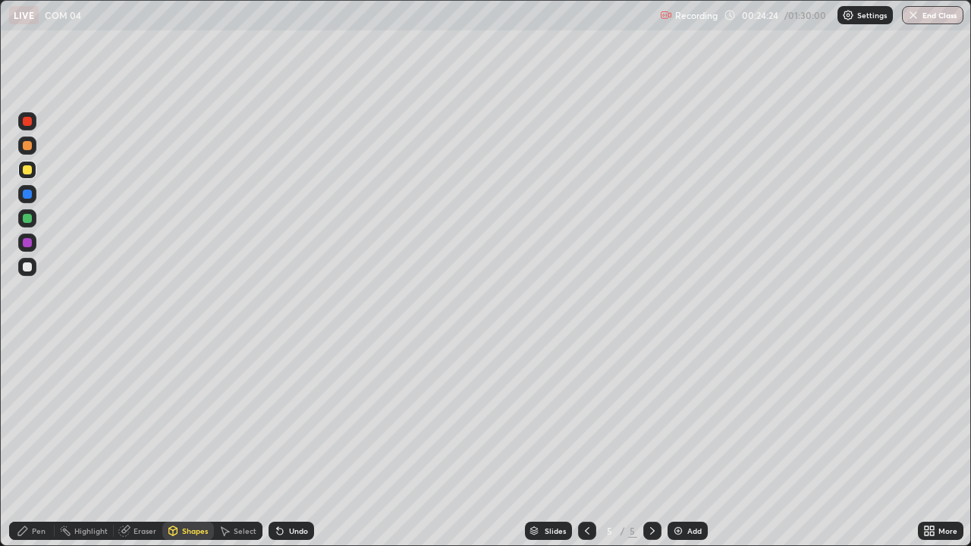
click at [37, 443] on div "Pen" at bounding box center [32, 531] width 46 height 18
click at [36, 198] on div at bounding box center [27, 194] width 18 height 18
click at [27, 221] on div at bounding box center [27, 218] width 9 height 9
click at [27, 266] on div at bounding box center [27, 266] width 9 height 9
click at [300, 443] on div "Undo" at bounding box center [292, 531] width 46 height 18
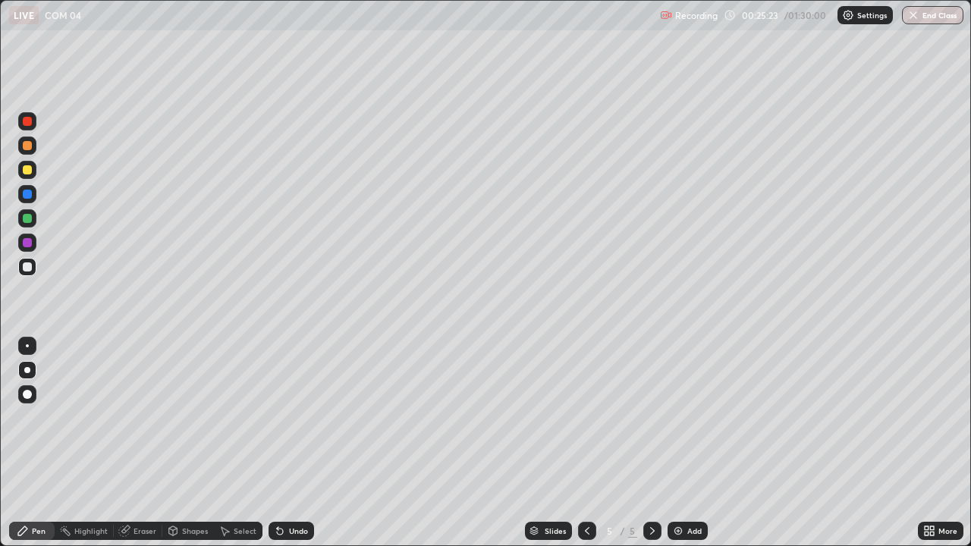
click at [297, 443] on div "Undo" at bounding box center [298, 531] width 19 height 8
click at [303, 443] on div "Undo" at bounding box center [298, 531] width 19 height 8
click at [28, 173] on div at bounding box center [27, 169] width 9 height 9
click at [144, 443] on div "Eraser" at bounding box center [145, 531] width 23 height 8
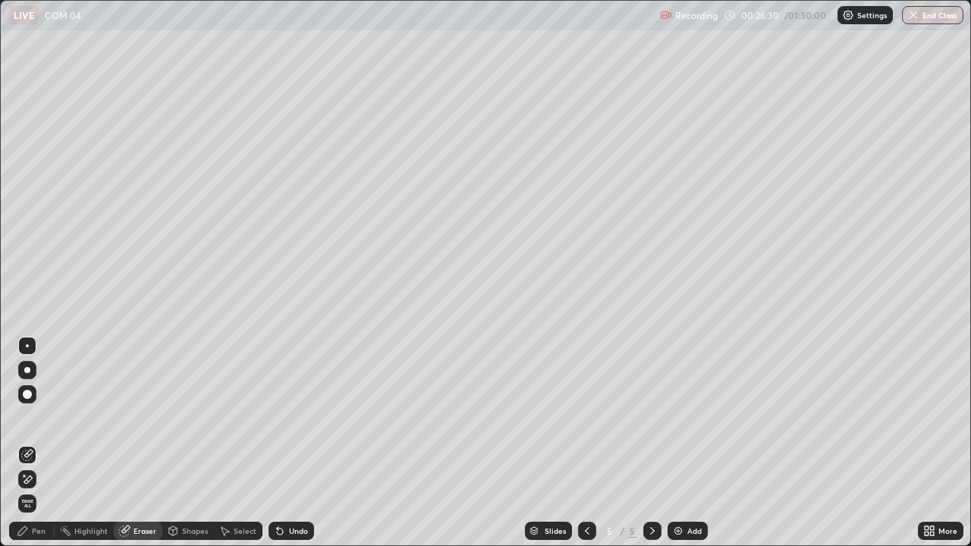
click at [33, 443] on div "Pen" at bounding box center [32, 531] width 46 height 18
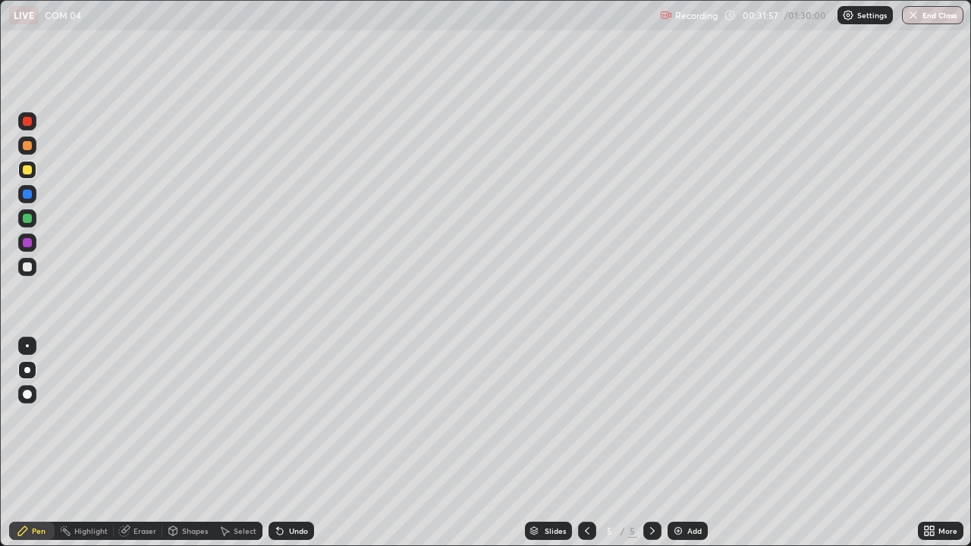
click at [27, 193] on div at bounding box center [27, 194] width 9 height 9
click at [30, 149] on div at bounding box center [27, 145] width 9 height 9
click at [127, 443] on icon at bounding box center [125, 530] width 8 height 8
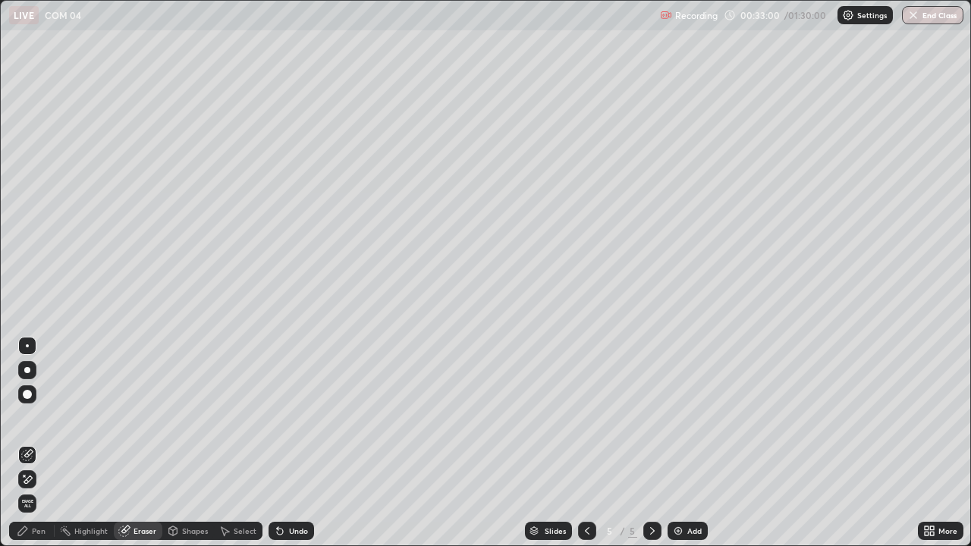
click at [46, 443] on div "Pen" at bounding box center [32, 531] width 46 height 18
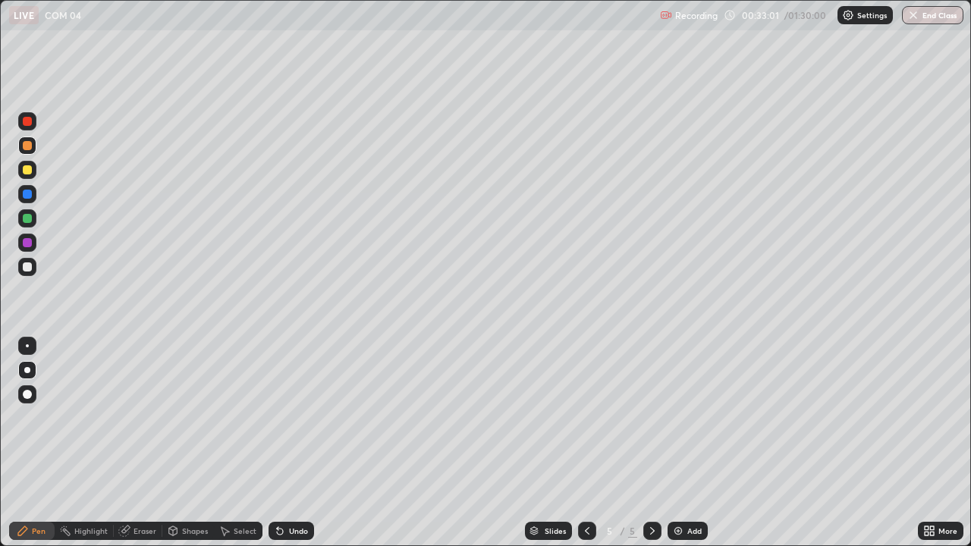
click at [35, 168] on div at bounding box center [27, 170] width 18 height 18
click at [935, 443] on div "More" at bounding box center [941, 531] width 46 height 18
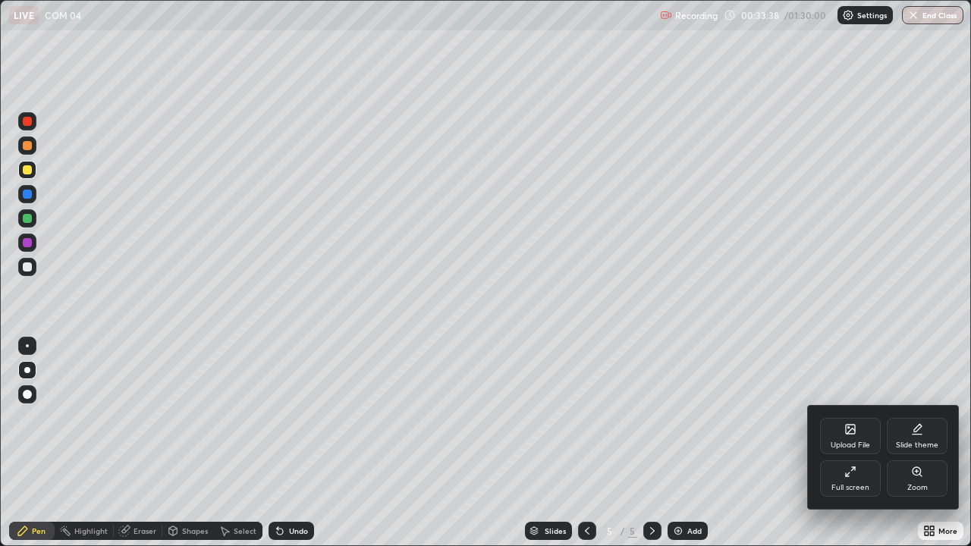
click at [741, 443] on div at bounding box center [485, 273] width 971 height 546
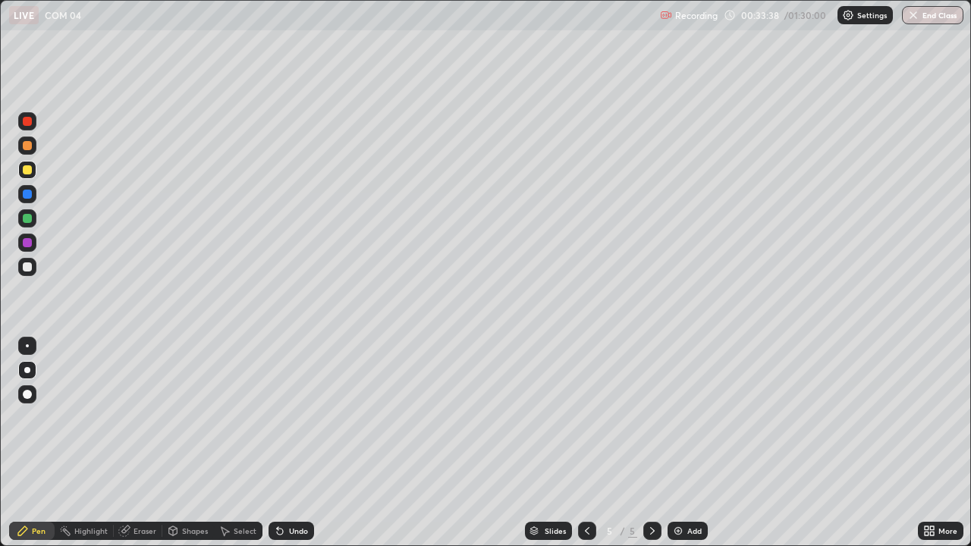
click at [675, 443] on img at bounding box center [678, 531] width 12 height 12
click at [179, 443] on div "Shapes" at bounding box center [188, 531] width 52 height 18
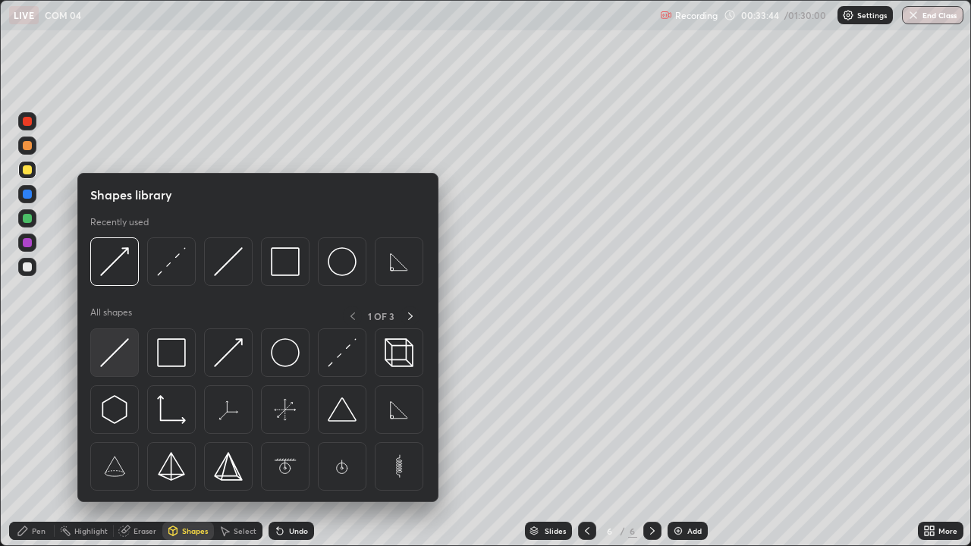
click at [124, 359] on img at bounding box center [114, 352] width 29 height 29
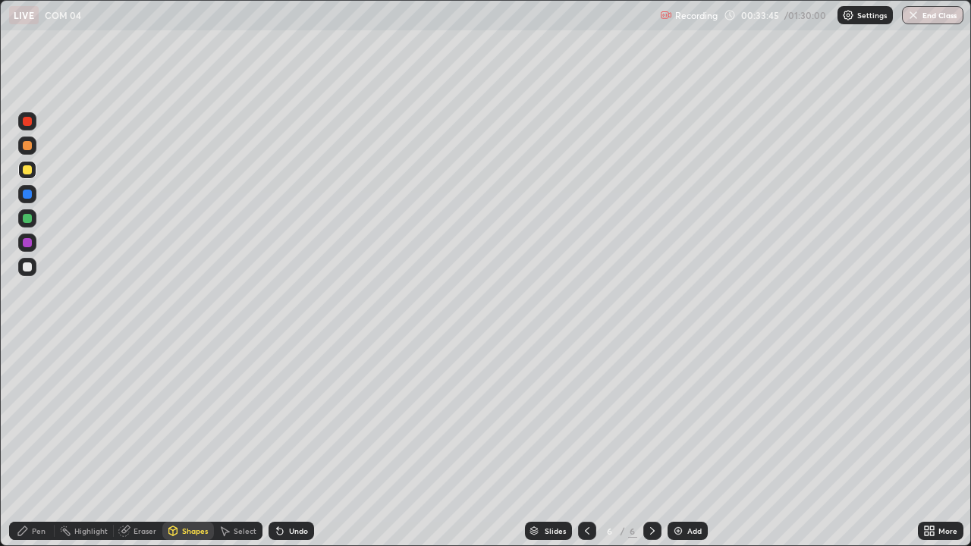
click at [30, 270] on div at bounding box center [27, 266] width 9 height 9
click at [27, 195] on div at bounding box center [27, 194] width 9 height 9
click at [28, 222] on div at bounding box center [27, 218] width 9 height 9
click at [275, 443] on div "Undo" at bounding box center [292, 531] width 46 height 18
click at [42, 443] on div "Pen" at bounding box center [39, 531] width 14 height 8
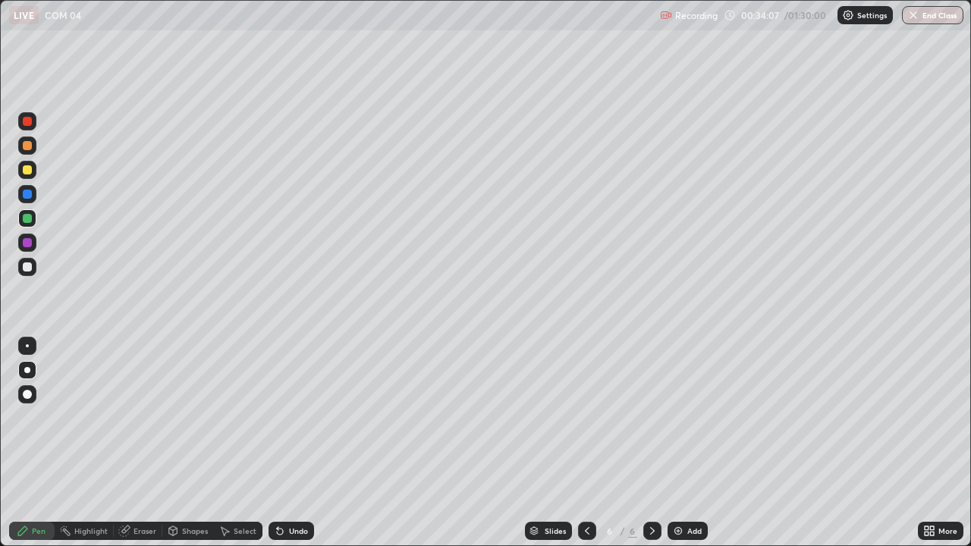
click at [191, 443] on div "Shapes" at bounding box center [195, 531] width 26 height 8
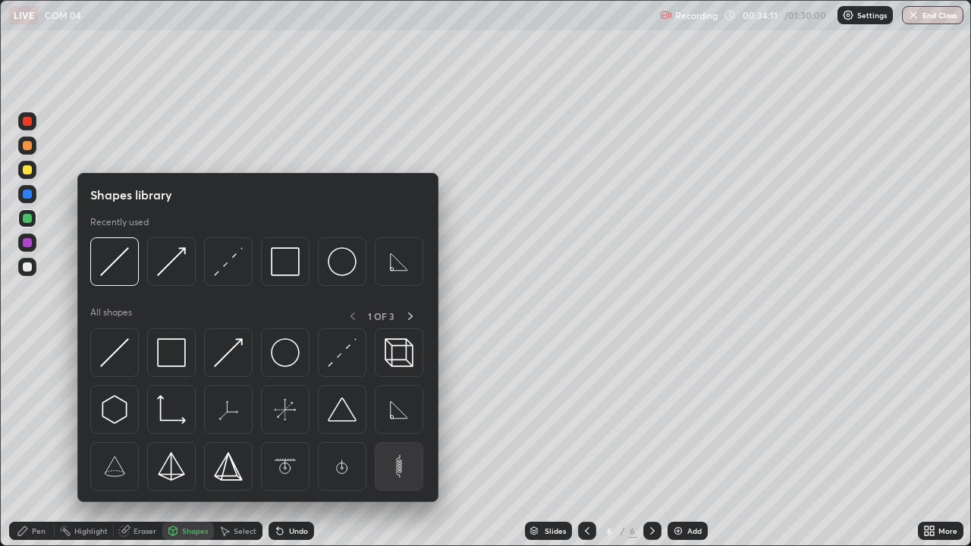
click at [399, 443] on img at bounding box center [399, 466] width 29 height 29
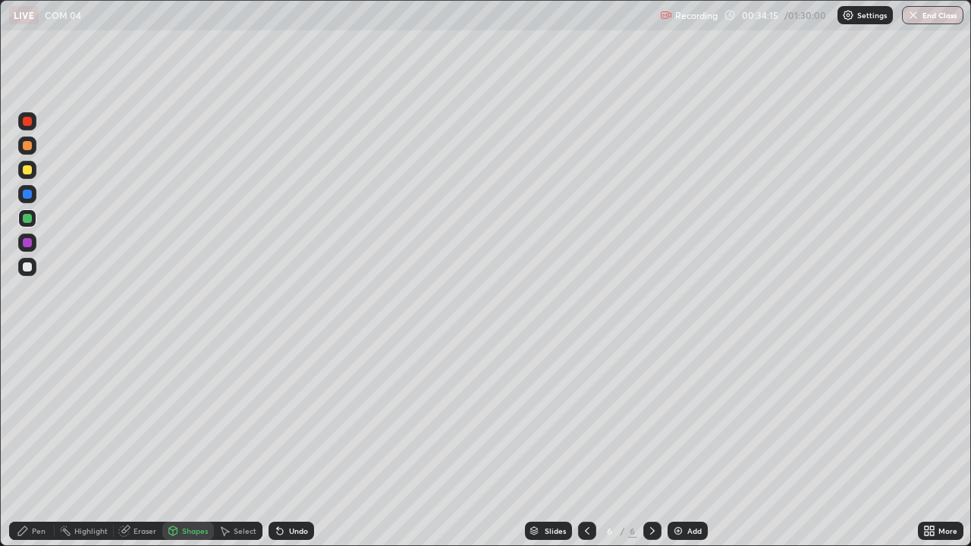
click at [295, 443] on div "Undo" at bounding box center [298, 531] width 19 height 8
click at [294, 443] on div "Undo" at bounding box center [298, 531] width 19 height 8
click at [36, 443] on div "Pen" at bounding box center [39, 531] width 14 height 8
click at [26, 143] on div at bounding box center [27, 145] width 9 height 9
click at [198, 443] on div "Shapes" at bounding box center [188, 531] width 52 height 18
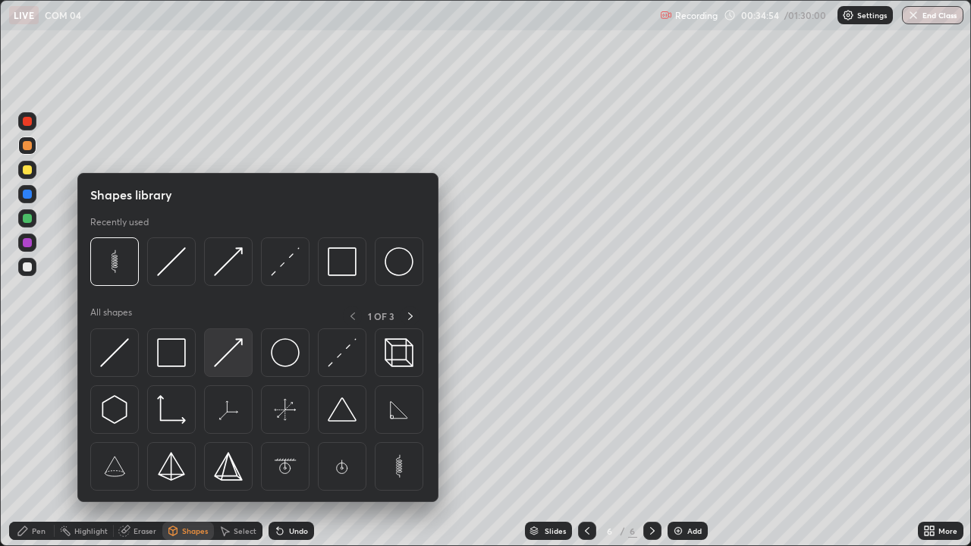
click at [239, 356] on img at bounding box center [228, 352] width 29 height 29
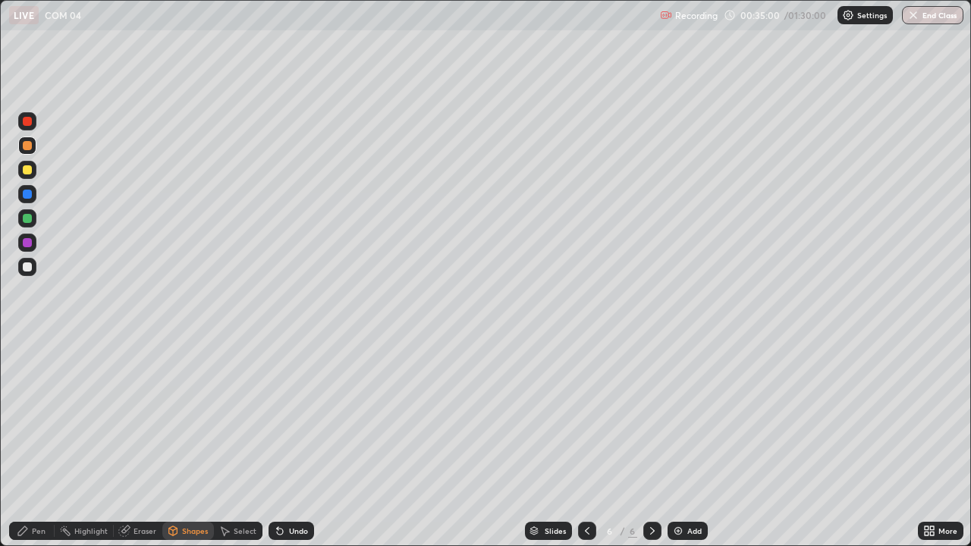
click at [36, 443] on div "Pen" at bounding box center [39, 531] width 14 height 8
click at [29, 198] on div at bounding box center [27, 194] width 9 height 9
click at [189, 443] on div "Shapes" at bounding box center [195, 531] width 26 height 8
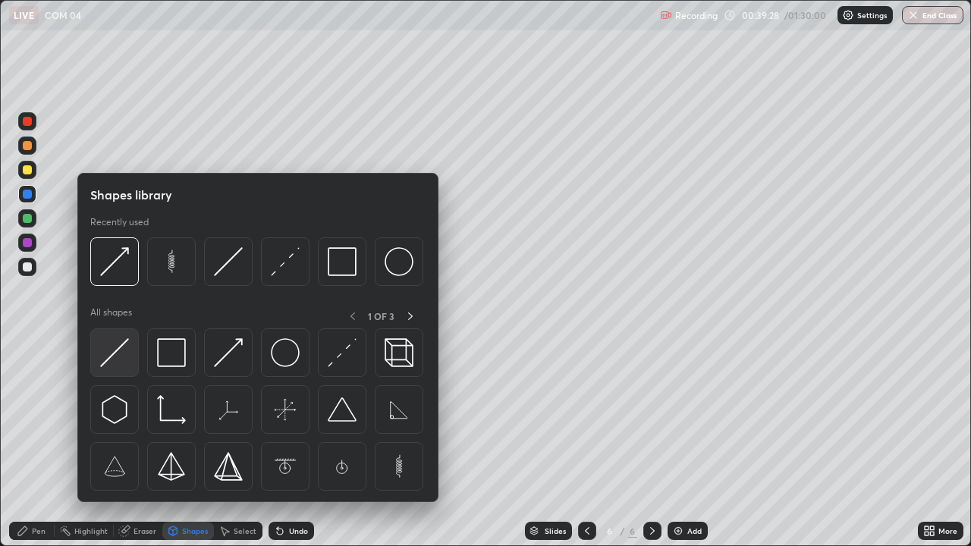
click at [121, 359] on img at bounding box center [114, 352] width 29 height 29
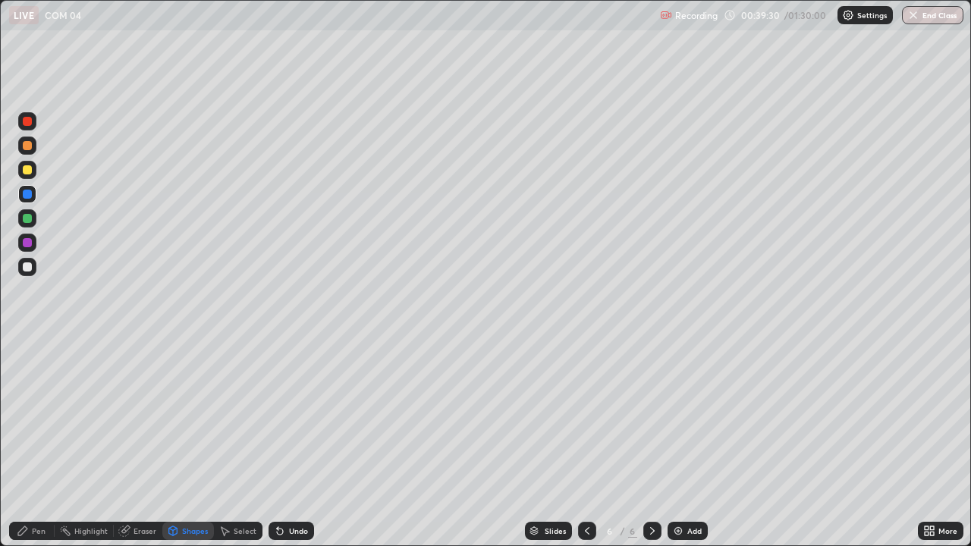
click at [195, 443] on div "Shapes" at bounding box center [195, 531] width 26 height 8
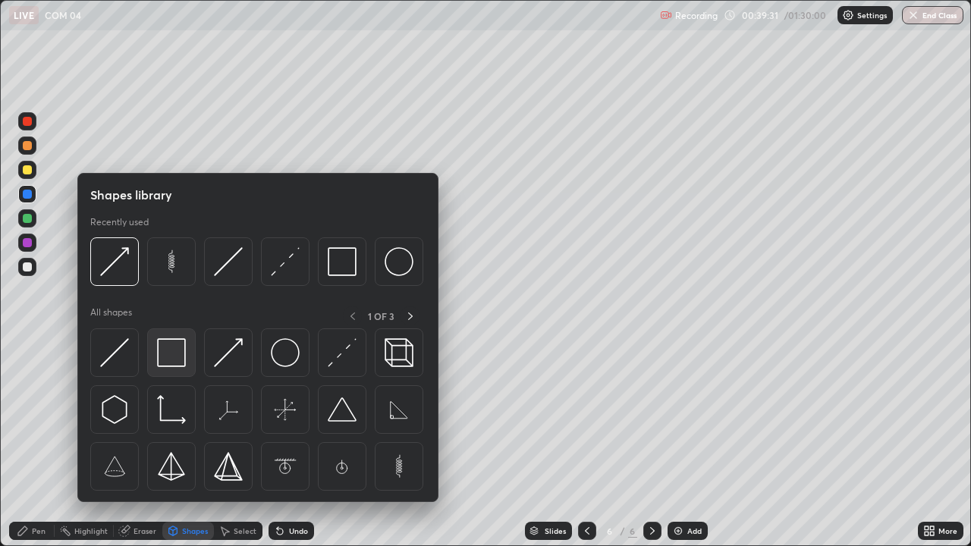
click at [180, 360] on img at bounding box center [171, 352] width 29 height 29
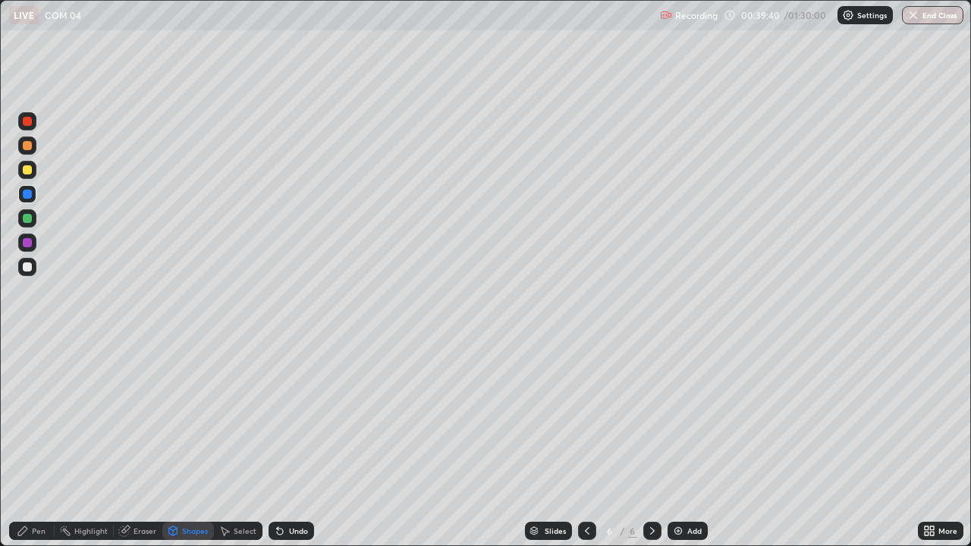
click at [146, 443] on div "Eraser" at bounding box center [145, 531] width 23 height 8
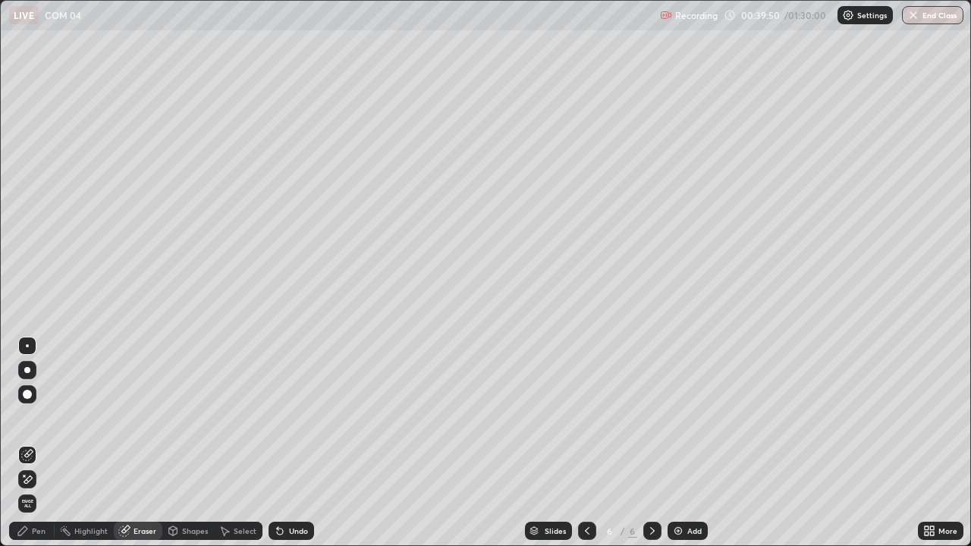
click at [27, 443] on icon at bounding box center [23, 531] width 12 height 12
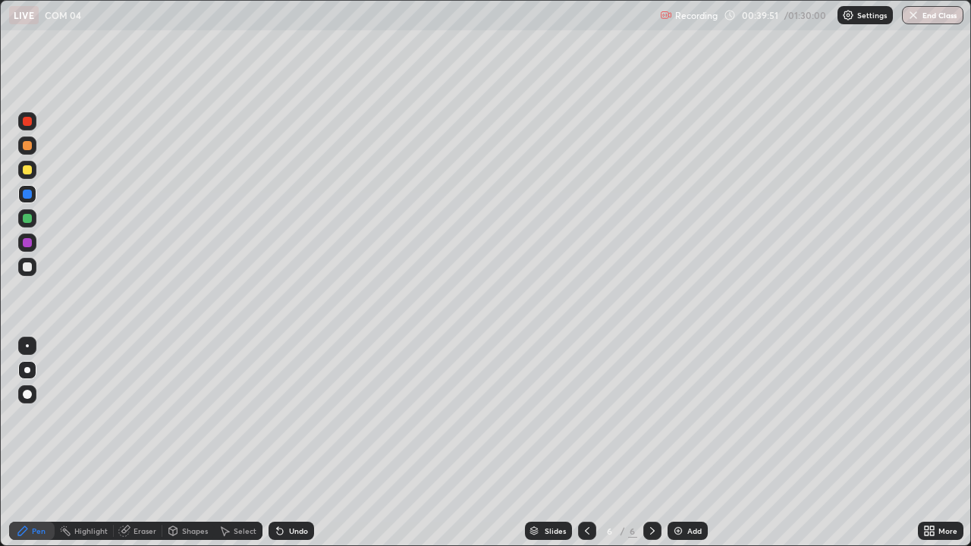
click at [27, 221] on div at bounding box center [27, 218] width 9 height 9
click at [27, 270] on div at bounding box center [27, 266] width 9 height 9
click at [27, 171] on div at bounding box center [27, 169] width 9 height 9
click at [24, 241] on div at bounding box center [27, 242] width 9 height 9
click at [144, 443] on div "Eraser" at bounding box center [145, 531] width 23 height 8
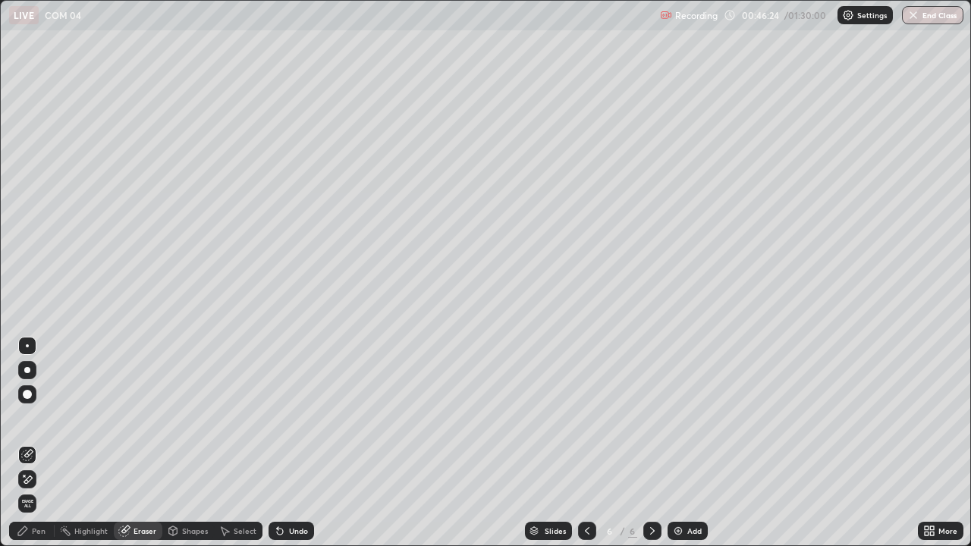
click at [39, 443] on div "Pen" at bounding box center [32, 531] width 46 height 18
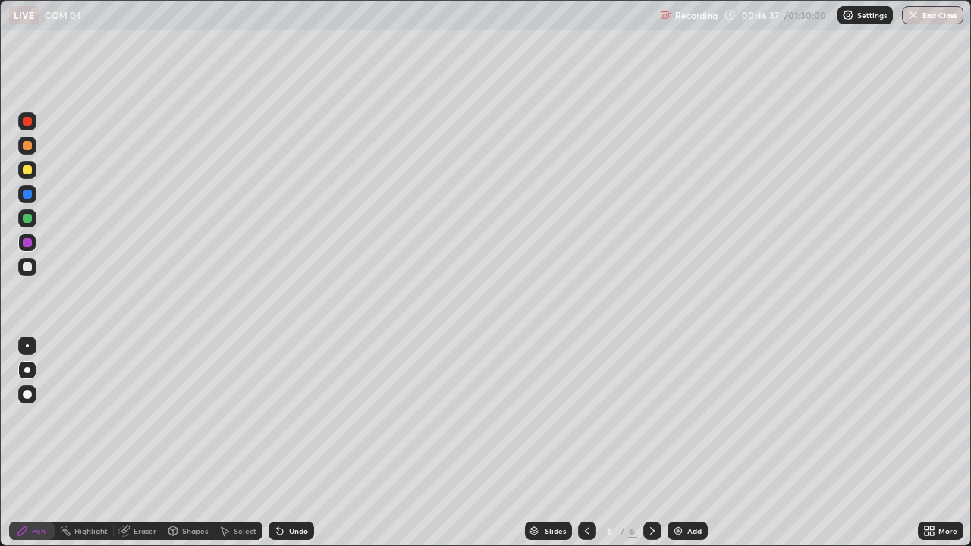
click at [149, 443] on div "Eraser" at bounding box center [145, 531] width 23 height 8
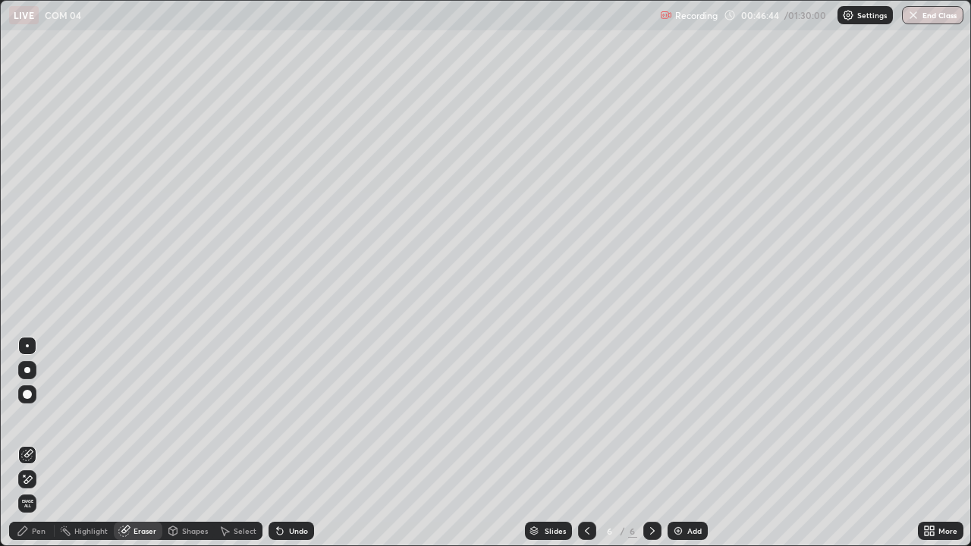
click at [40, 443] on div "Pen" at bounding box center [39, 531] width 14 height 8
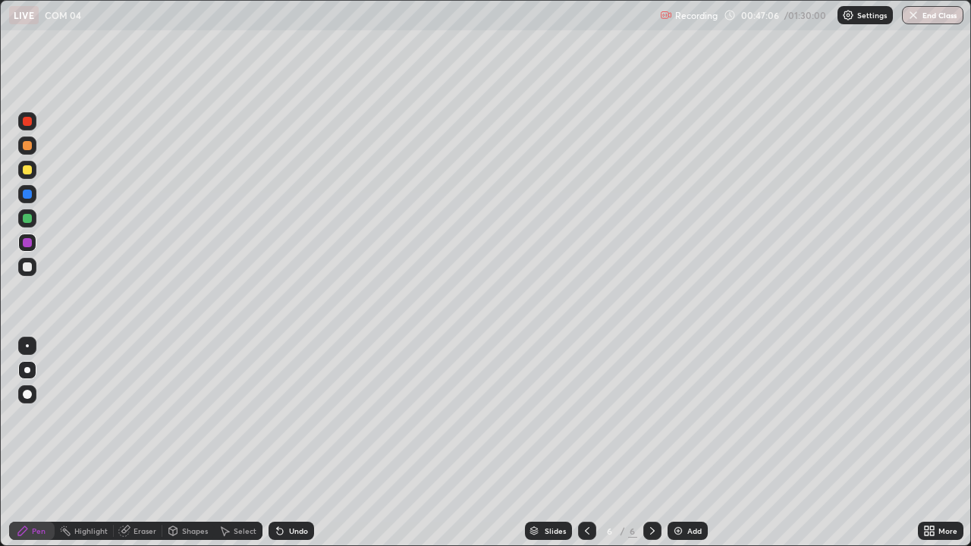
click at [145, 443] on div "Eraser" at bounding box center [145, 531] width 23 height 8
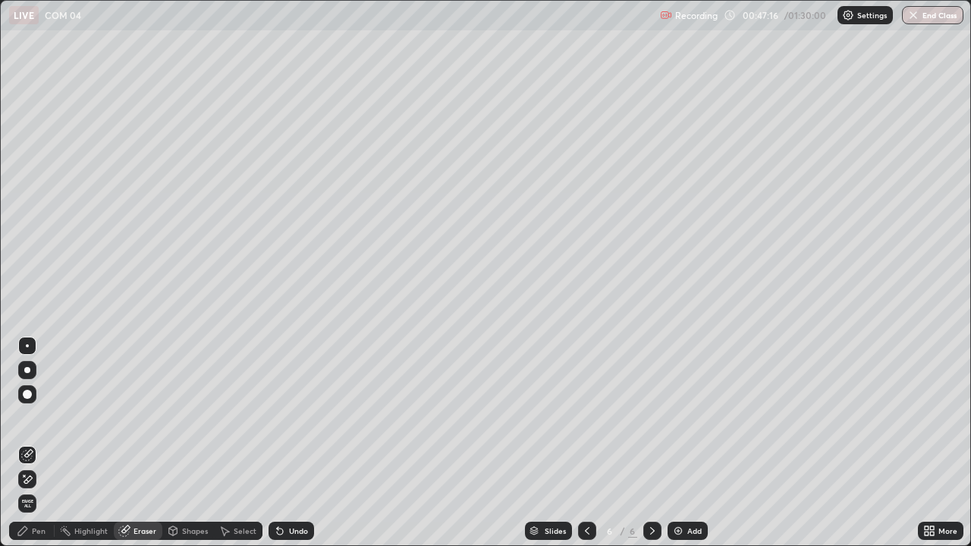
click at [38, 443] on div "Pen" at bounding box center [39, 531] width 14 height 8
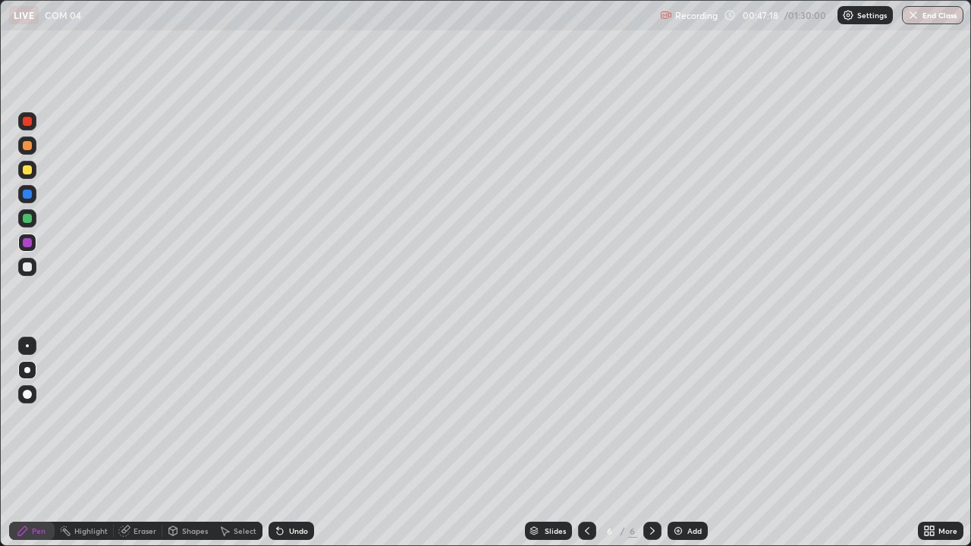
click at [29, 222] on div at bounding box center [27, 218] width 9 height 9
click at [291, 443] on div "Undo" at bounding box center [298, 531] width 19 height 8
click at [680, 443] on img at bounding box center [678, 531] width 12 height 12
click at [178, 443] on div "Shapes" at bounding box center [188, 531] width 52 height 18
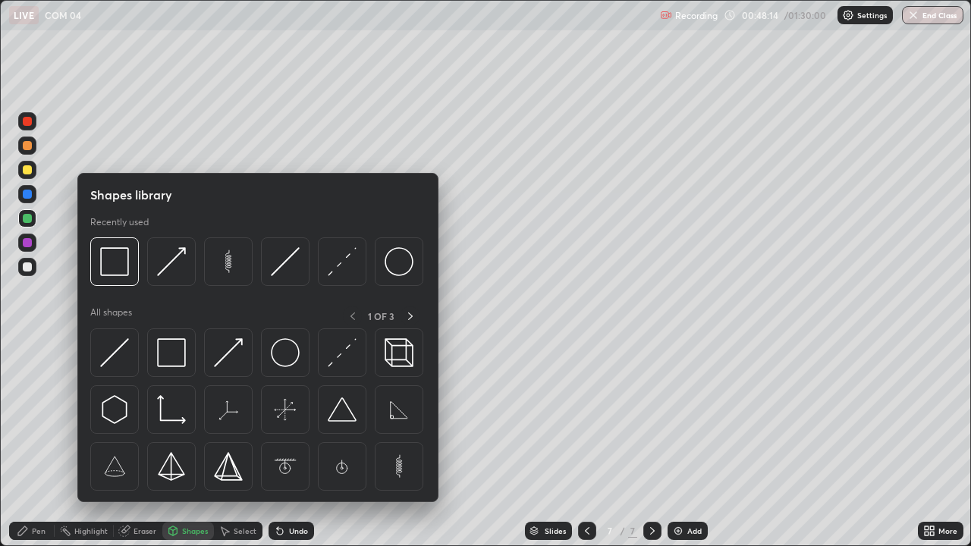
click at [175, 443] on icon at bounding box center [173, 530] width 8 height 9
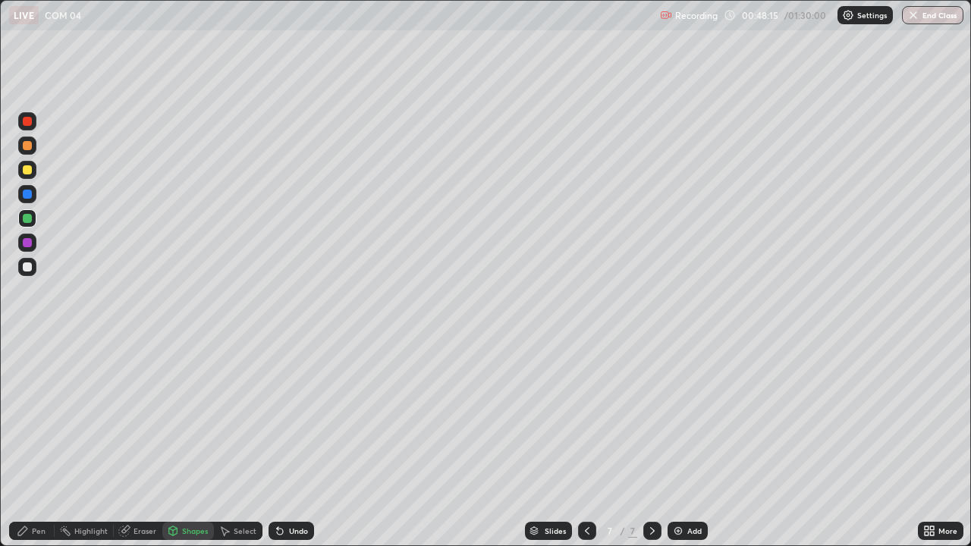
click at [190, 443] on div "Shapes" at bounding box center [195, 531] width 26 height 8
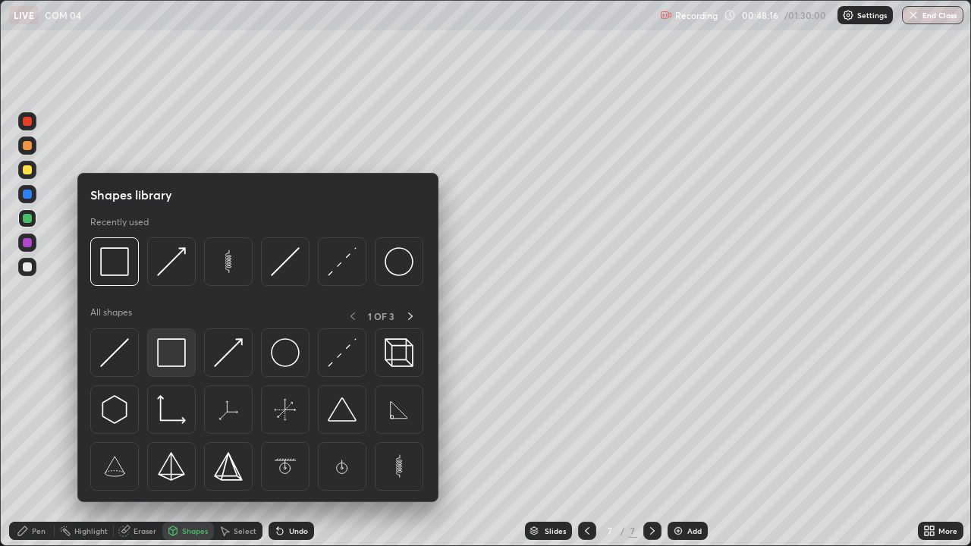
click at [174, 359] on img at bounding box center [171, 352] width 29 height 29
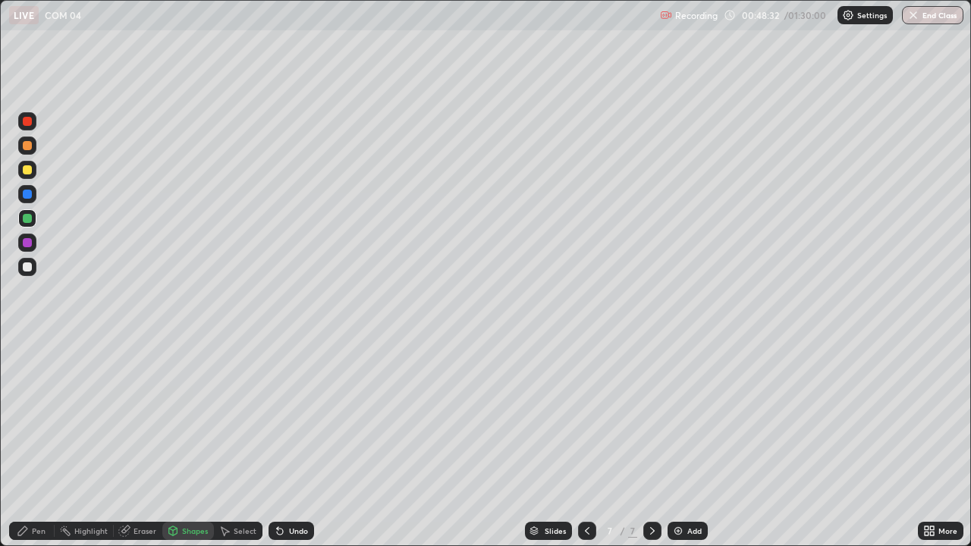
click at [294, 443] on div "Undo" at bounding box center [298, 531] width 19 height 8
click at [294, 443] on div "Undo" at bounding box center [292, 531] width 46 height 18
click at [35, 443] on div "Pen" at bounding box center [39, 531] width 14 height 8
click at [173, 443] on icon at bounding box center [173, 532] width 0 height 5
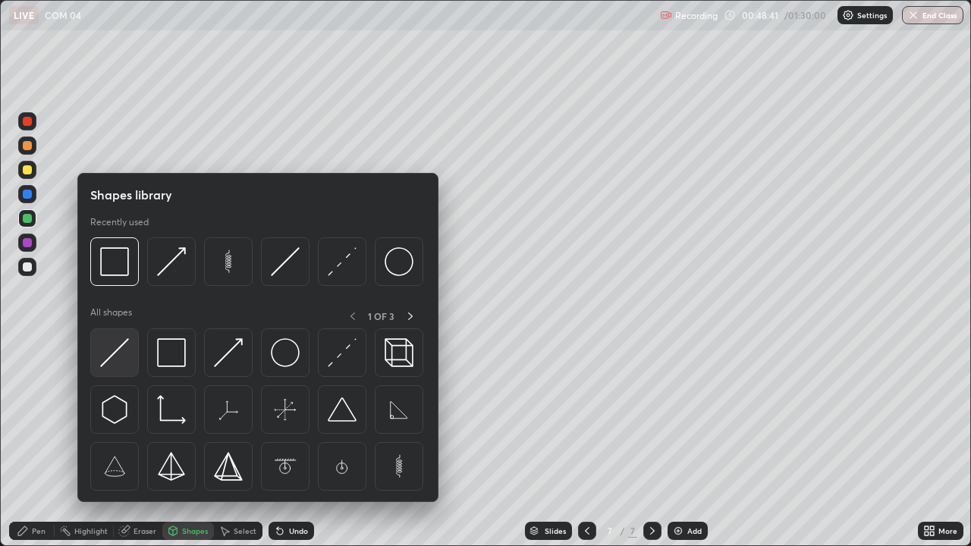
click at [117, 360] on img at bounding box center [114, 352] width 29 height 29
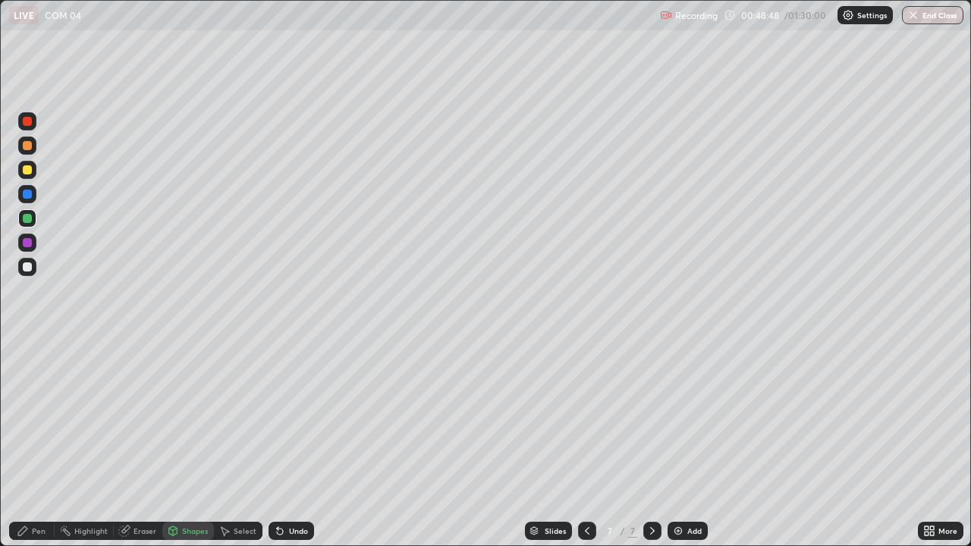
click at [283, 443] on icon at bounding box center [280, 531] width 12 height 12
click at [27, 264] on div at bounding box center [27, 266] width 9 height 9
click at [229, 443] on icon at bounding box center [224, 531] width 12 height 12
click at [200, 443] on div "Shapes" at bounding box center [195, 531] width 26 height 8
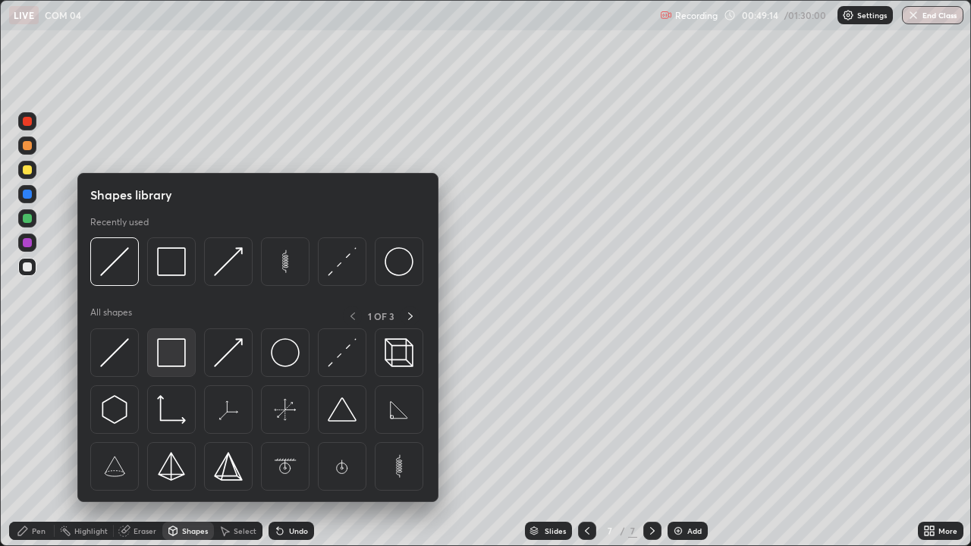
click at [174, 365] on img at bounding box center [171, 352] width 29 height 29
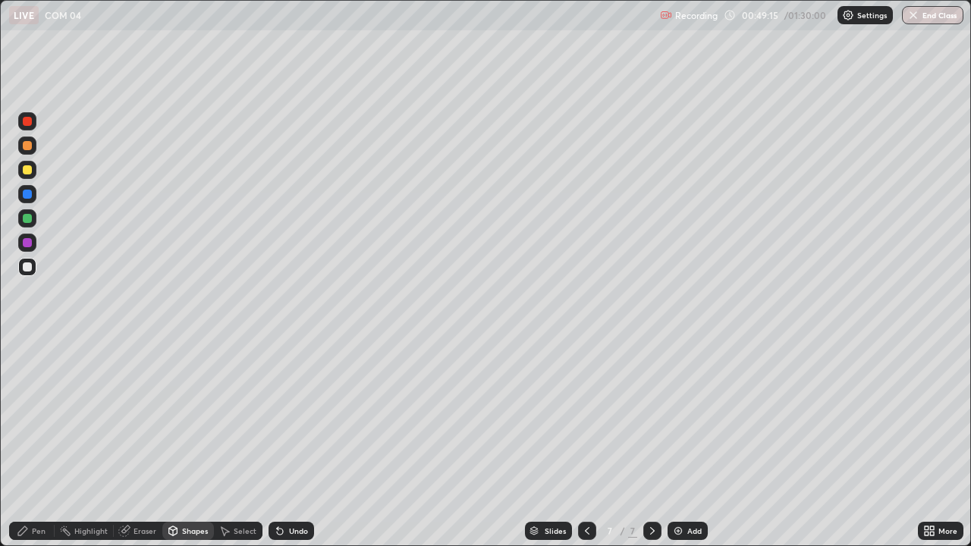
click at [27, 212] on div at bounding box center [27, 218] width 18 height 18
click at [286, 443] on div "Undo" at bounding box center [292, 531] width 46 height 18
click at [48, 443] on div "Pen" at bounding box center [32, 531] width 46 height 18
click at [30, 174] on div at bounding box center [27, 170] width 18 height 18
click at [26, 218] on div at bounding box center [27, 218] width 9 height 9
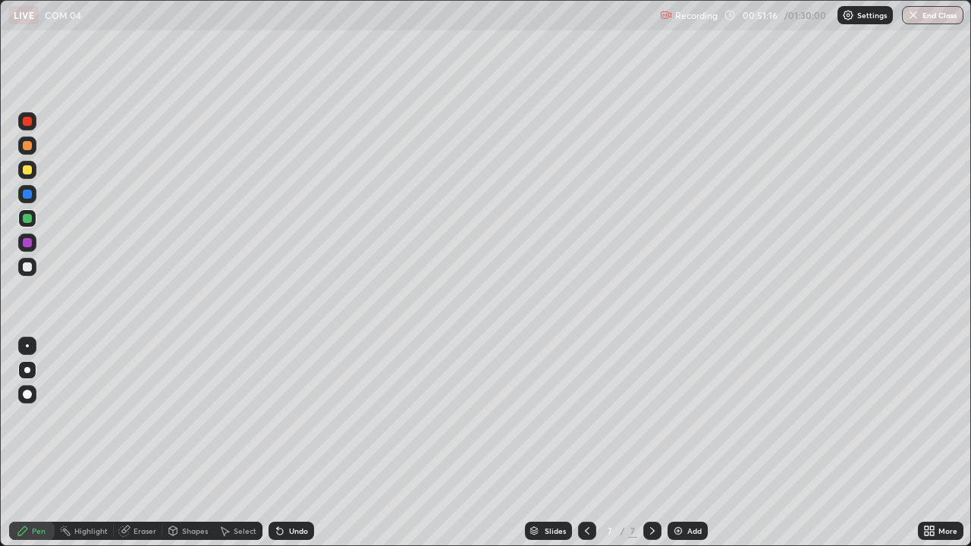
click at [148, 443] on div "Eraser" at bounding box center [145, 531] width 23 height 8
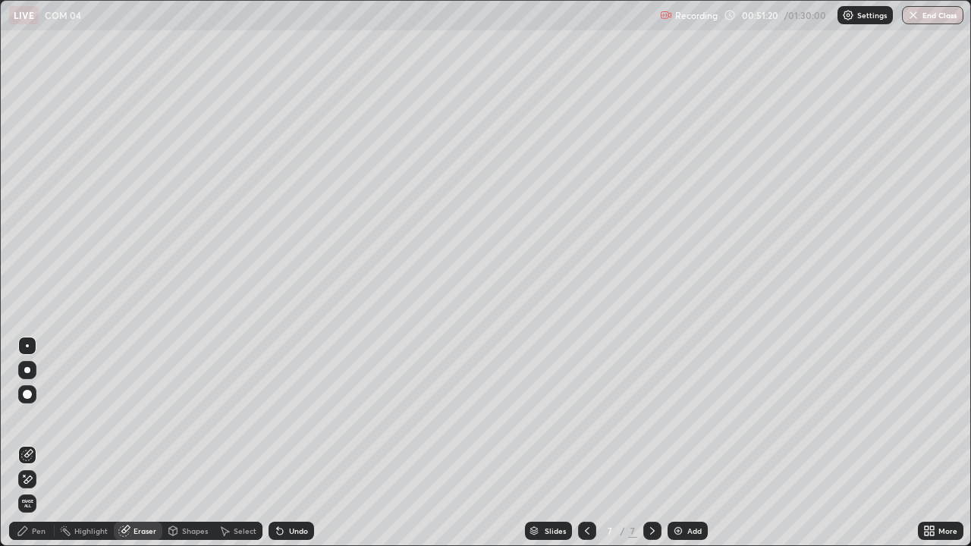
click at [185, 443] on div "Shapes" at bounding box center [195, 531] width 26 height 8
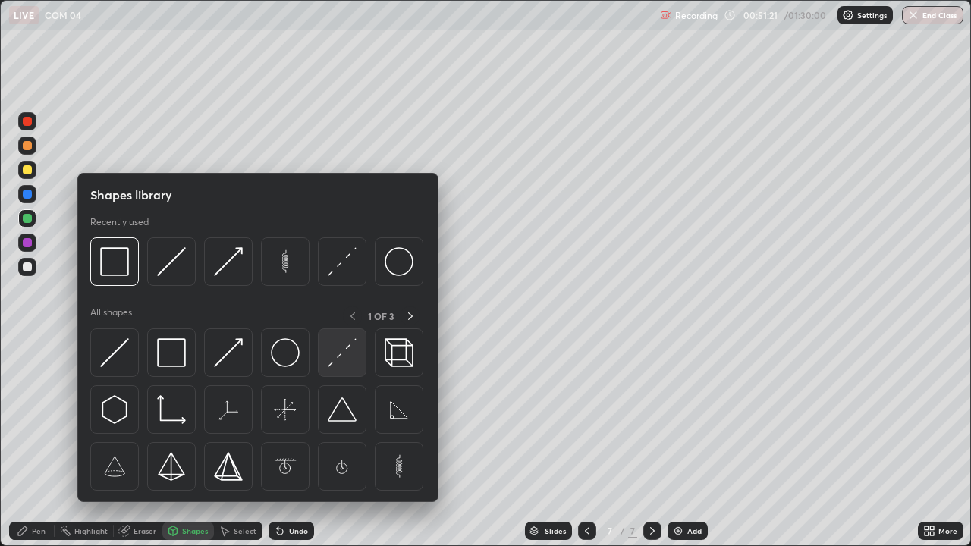
click at [344, 356] on img at bounding box center [342, 352] width 29 height 29
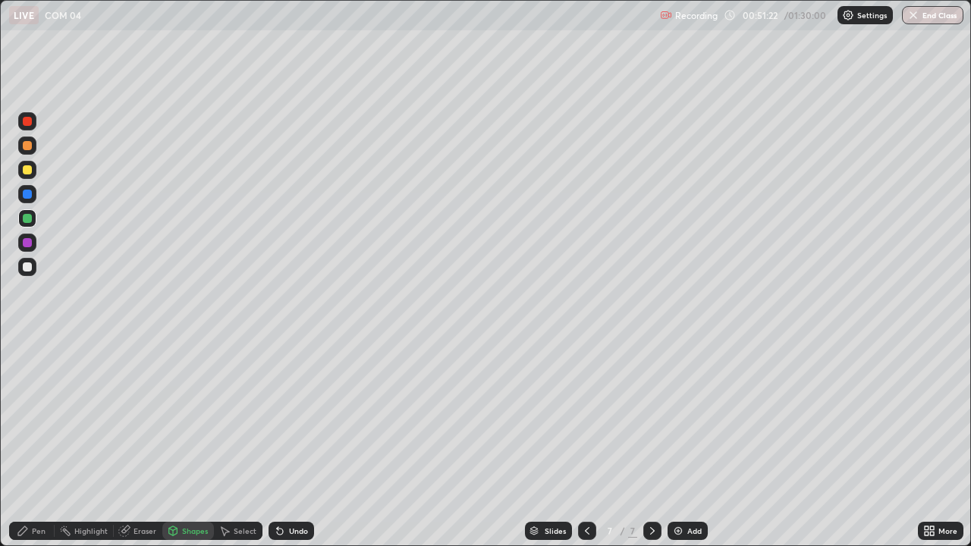
click at [24, 197] on div at bounding box center [27, 194] width 9 height 9
click at [27, 149] on div at bounding box center [27, 145] width 9 height 9
click at [21, 168] on div at bounding box center [27, 170] width 18 height 18
click at [47, 443] on div "Pen" at bounding box center [32, 531] width 46 height 18
click at [203, 443] on div "Shapes" at bounding box center [195, 531] width 26 height 8
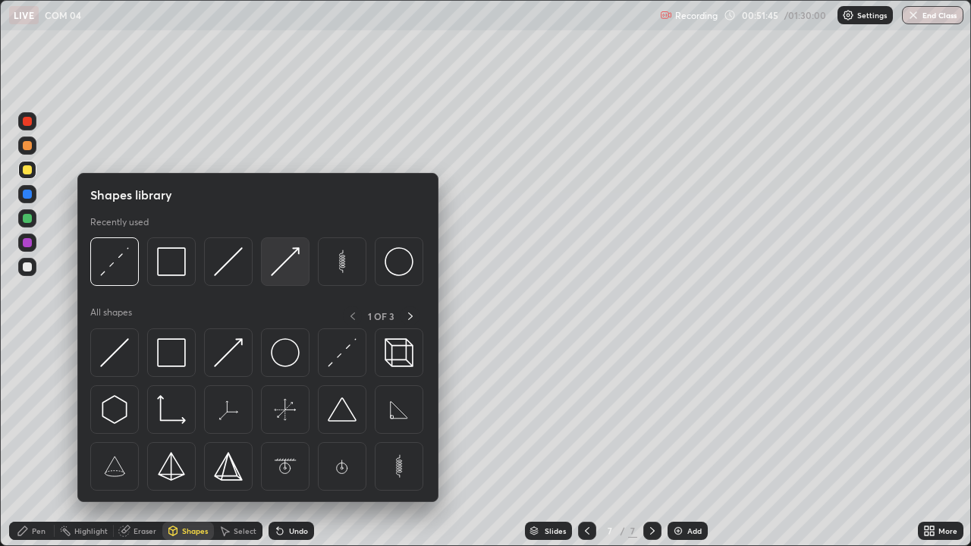
click at [283, 272] on img at bounding box center [285, 261] width 29 height 29
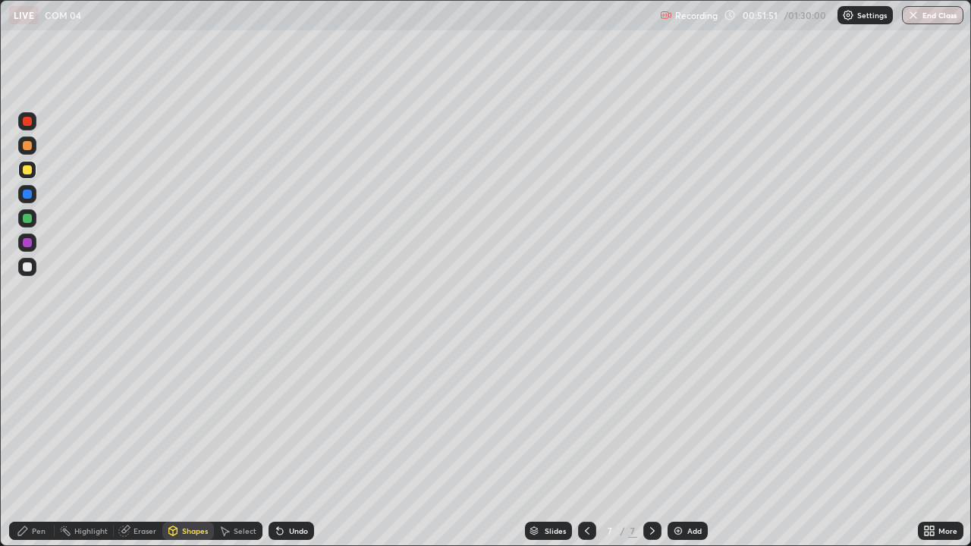
click at [36, 443] on div "Pen" at bounding box center [32, 531] width 46 height 18
click at [181, 443] on div "Shapes" at bounding box center [188, 531] width 52 height 18
click at [39, 443] on div "Pen" at bounding box center [39, 531] width 14 height 8
click at [677, 443] on img at bounding box center [678, 531] width 12 height 12
click at [291, 443] on div "Undo" at bounding box center [298, 531] width 19 height 8
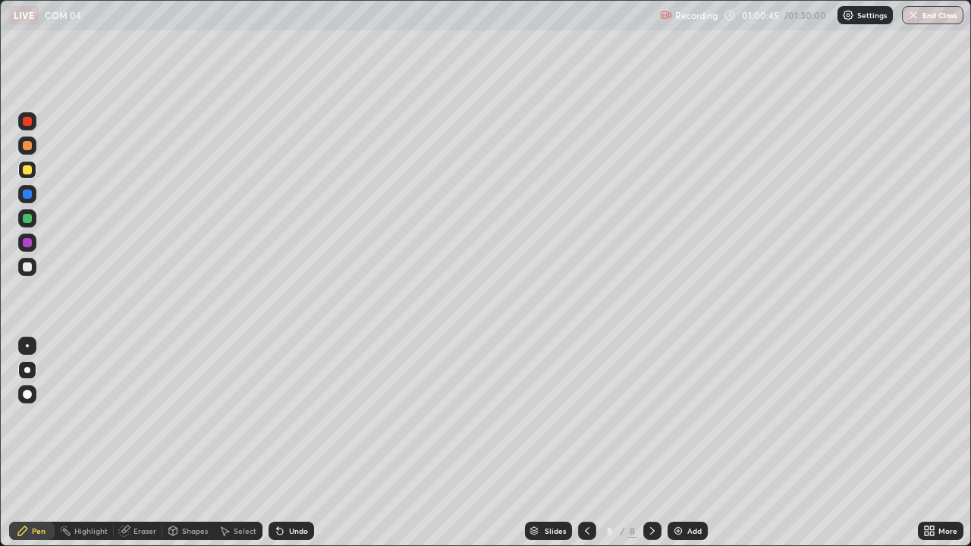
click at [295, 443] on div "Undo" at bounding box center [298, 531] width 19 height 8
click at [297, 443] on div "Undo" at bounding box center [292, 531] width 46 height 18
click at [298, 443] on div "Undo" at bounding box center [292, 531] width 46 height 18
click at [299, 443] on div "Undo" at bounding box center [292, 531] width 46 height 18
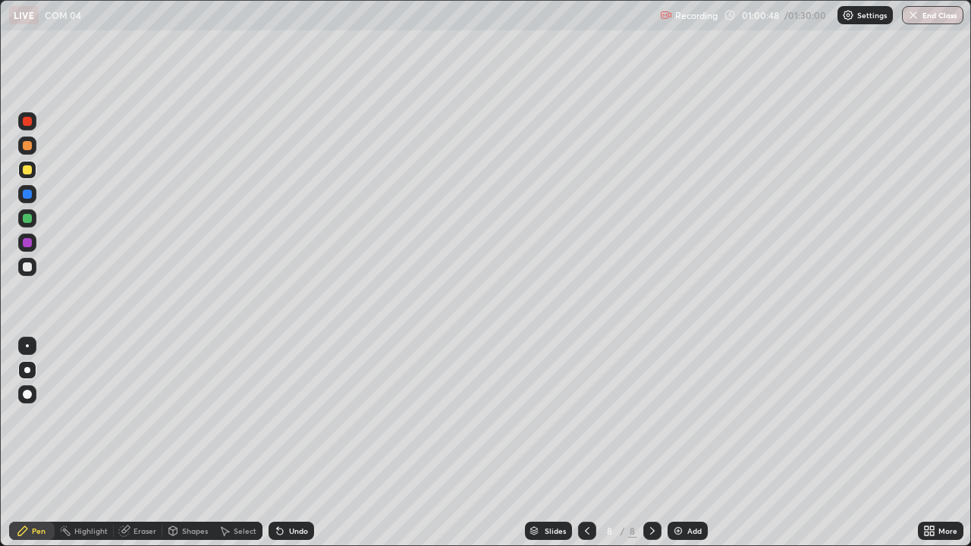
click at [300, 443] on div "Undo" at bounding box center [292, 531] width 46 height 18
click at [295, 443] on div "Undo" at bounding box center [298, 531] width 19 height 8
click at [296, 443] on div "Undo" at bounding box center [298, 531] width 19 height 8
click at [299, 443] on div "Undo" at bounding box center [298, 531] width 19 height 8
click at [301, 443] on div "Undo" at bounding box center [298, 531] width 19 height 8
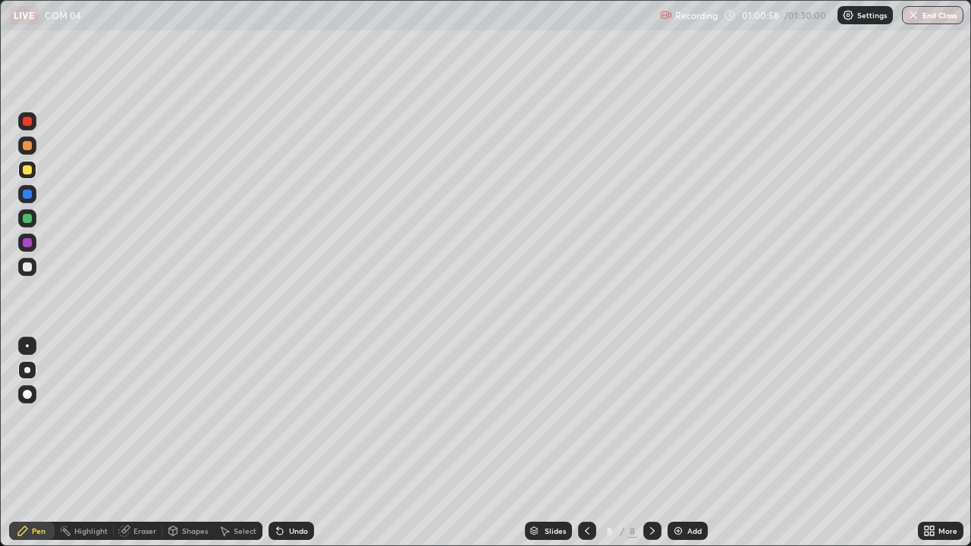
click at [308, 443] on div "Undo" at bounding box center [292, 531] width 46 height 18
click at [310, 443] on div "Undo" at bounding box center [292, 531] width 46 height 18
click at [298, 443] on div "Undo" at bounding box center [298, 531] width 19 height 8
click at [301, 443] on div "Undo" at bounding box center [292, 531] width 46 height 18
click at [297, 443] on div "Undo" at bounding box center [298, 531] width 19 height 8
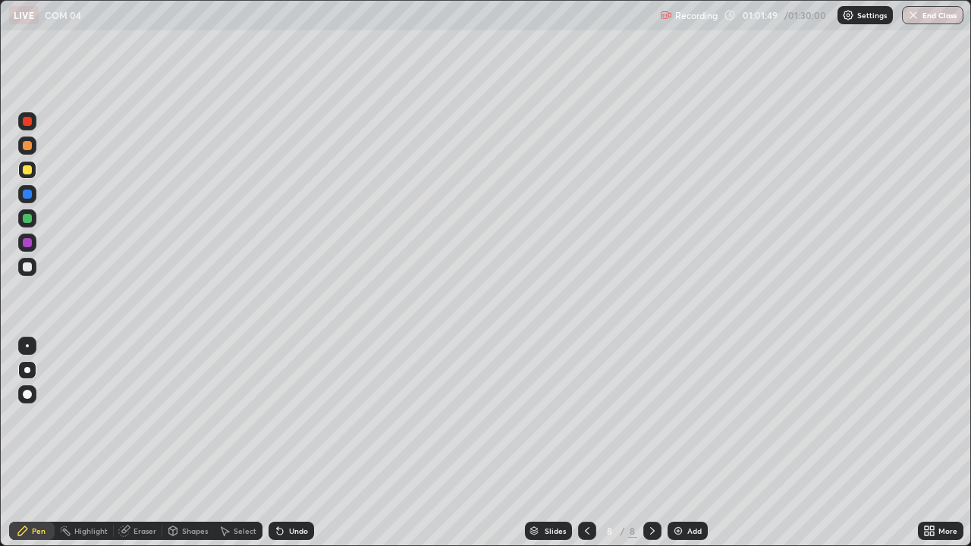
click at [280, 443] on div "Undo" at bounding box center [292, 531] width 46 height 18
click at [274, 443] on div "Undo" at bounding box center [292, 531] width 46 height 18
click at [277, 443] on icon at bounding box center [280, 532] width 6 height 6
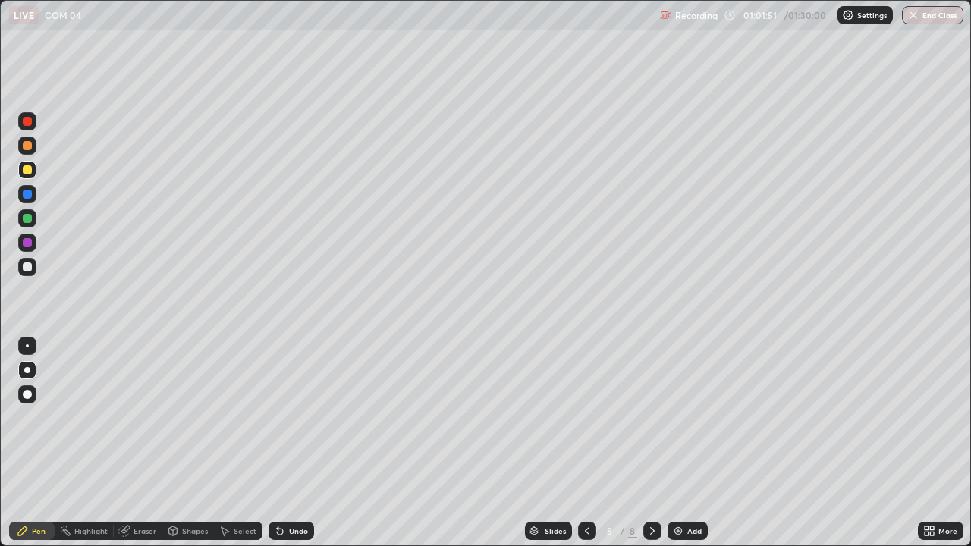
click at [277, 443] on icon at bounding box center [280, 532] width 6 height 6
click at [684, 443] on div "Add" at bounding box center [688, 531] width 40 height 18
click at [936, 14] on button "End Class" at bounding box center [932, 15] width 61 height 18
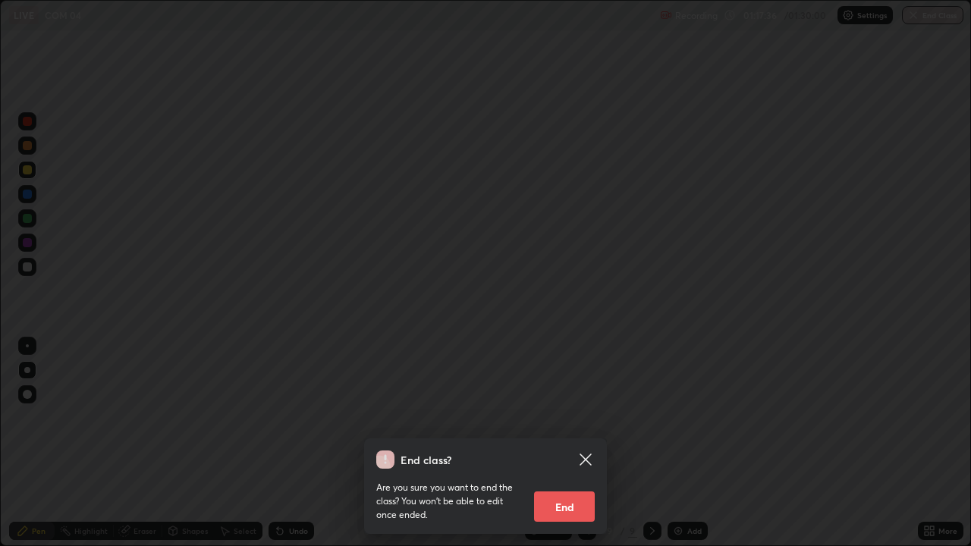
click at [571, 443] on button "End" at bounding box center [564, 507] width 61 height 30
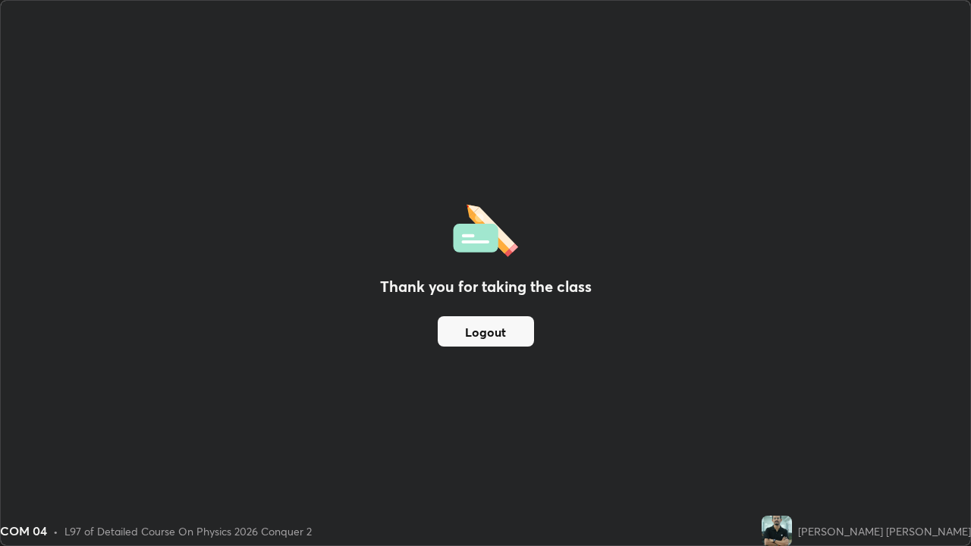
click at [523, 330] on button "Logout" at bounding box center [486, 331] width 96 height 30
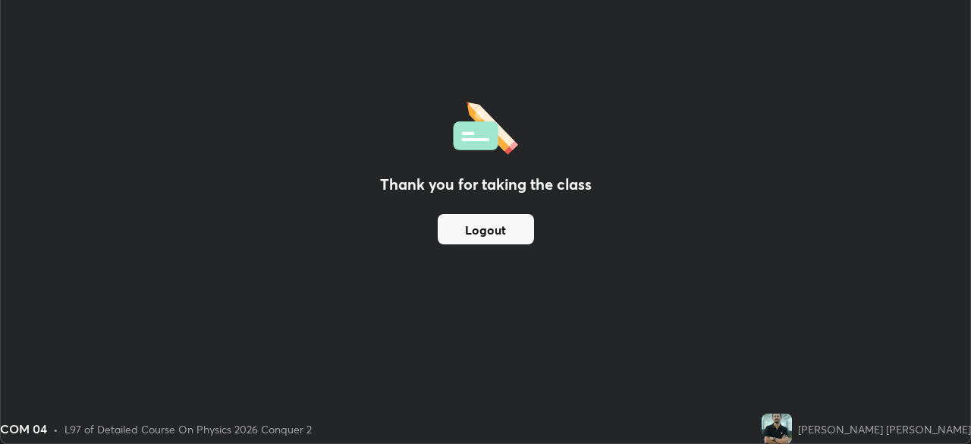
scroll to position [75418, 74891]
